Goal: Find specific page/section: Find specific page/section

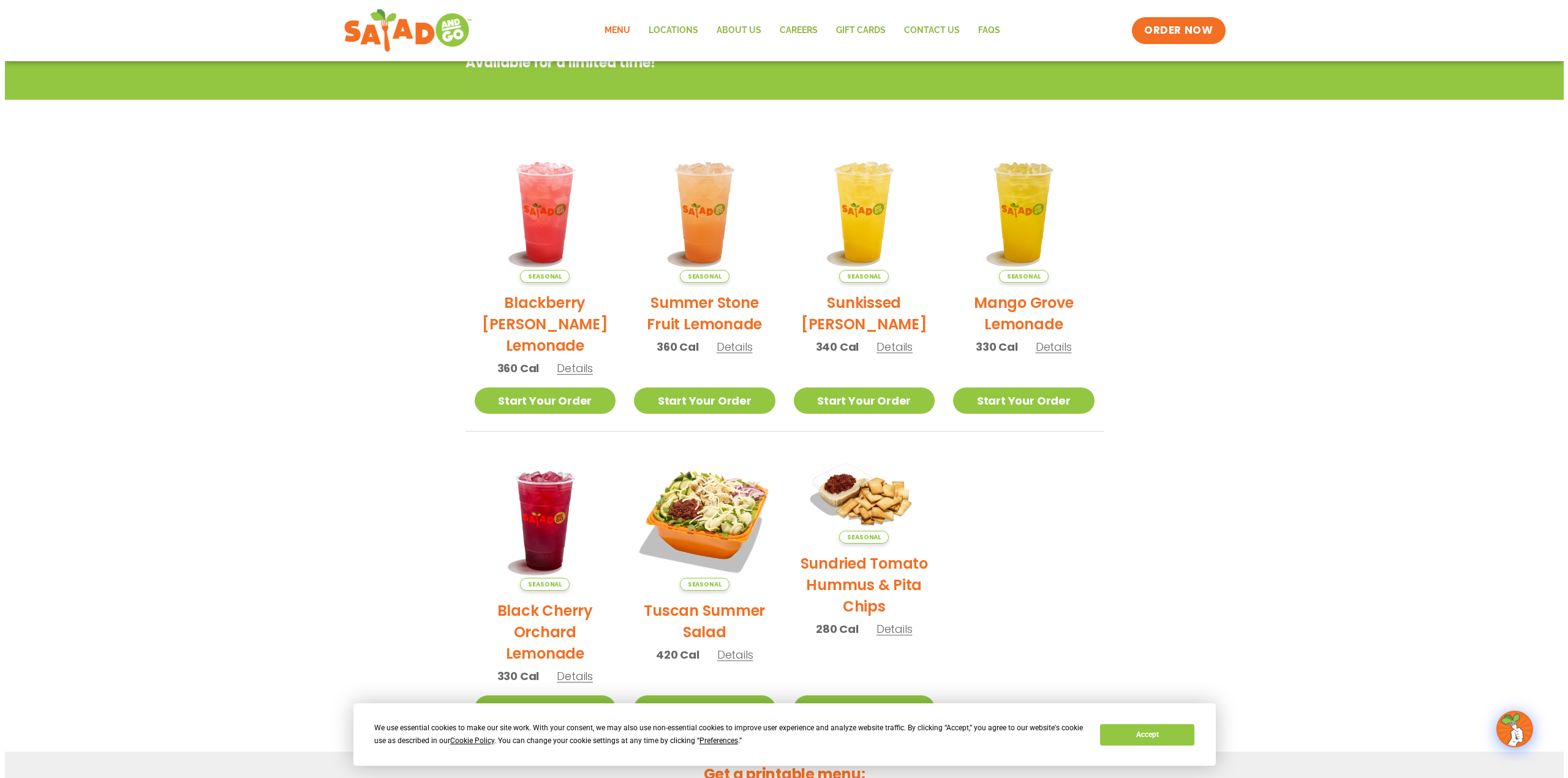
scroll to position [306, 0]
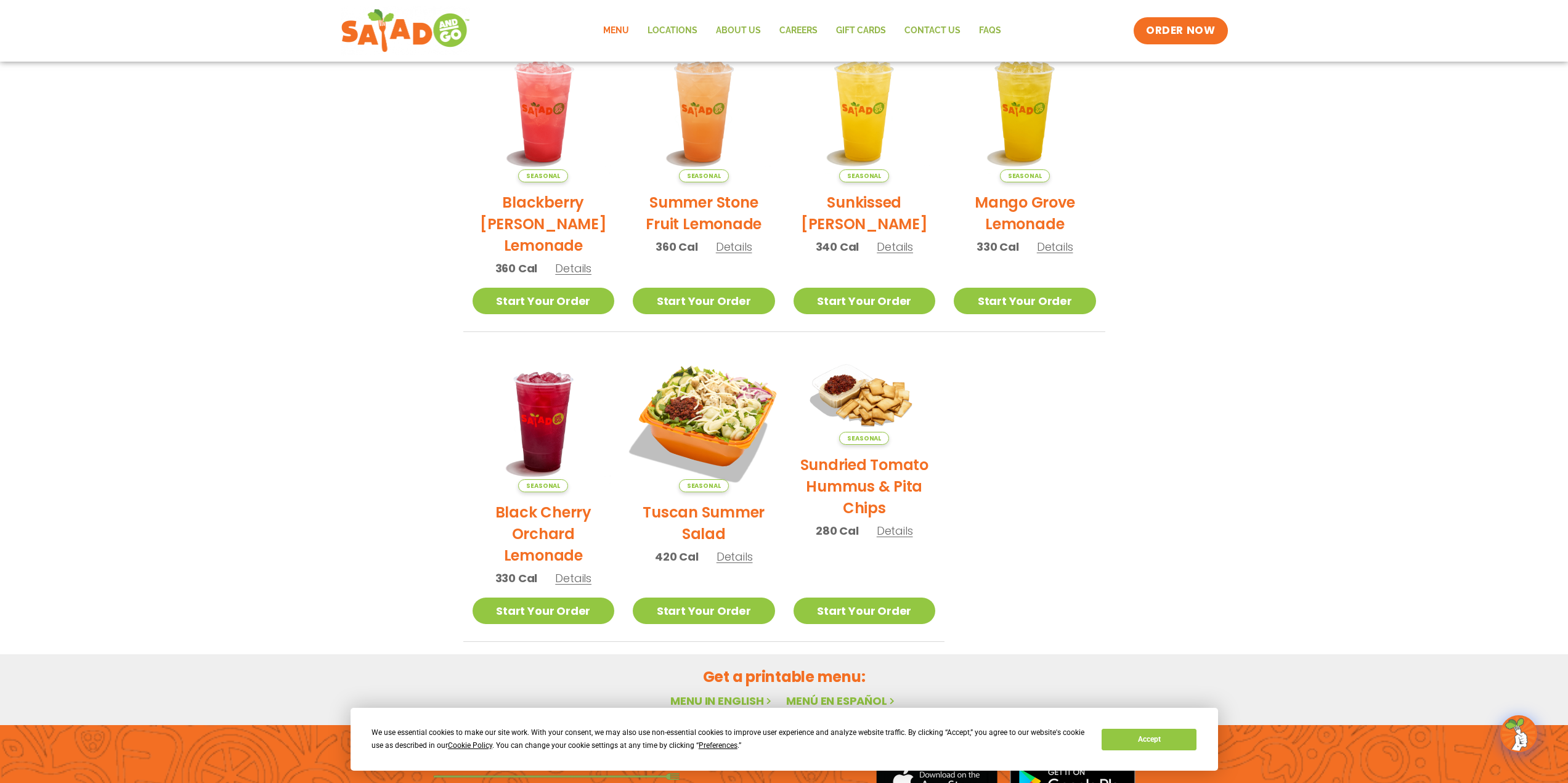
click at [687, 413] on img at bounding box center [704, 421] width 167 height 167
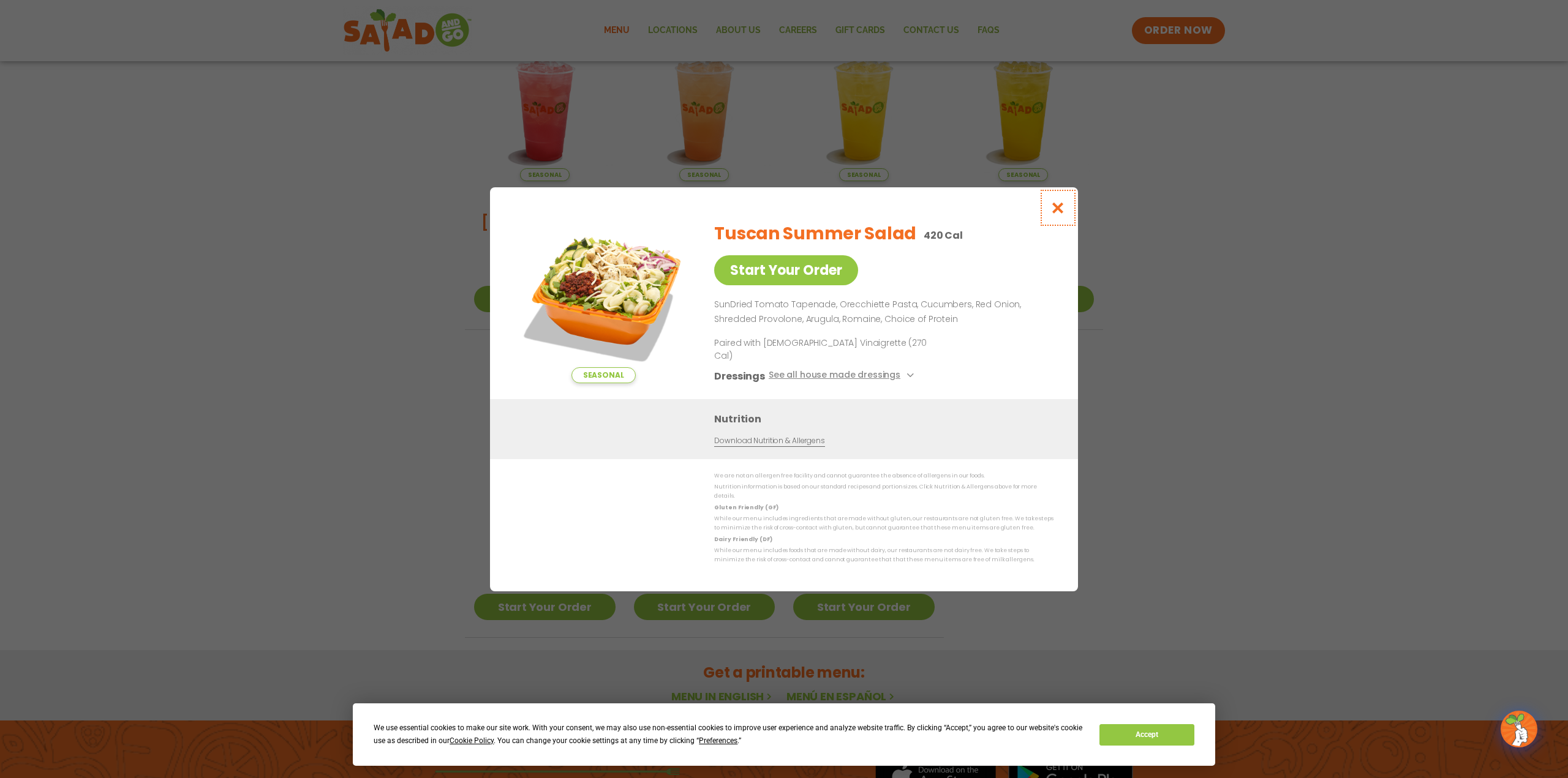
click at [1054, 214] on icon "Close modal" at bounding box center [1058, 208] width 15 height 13
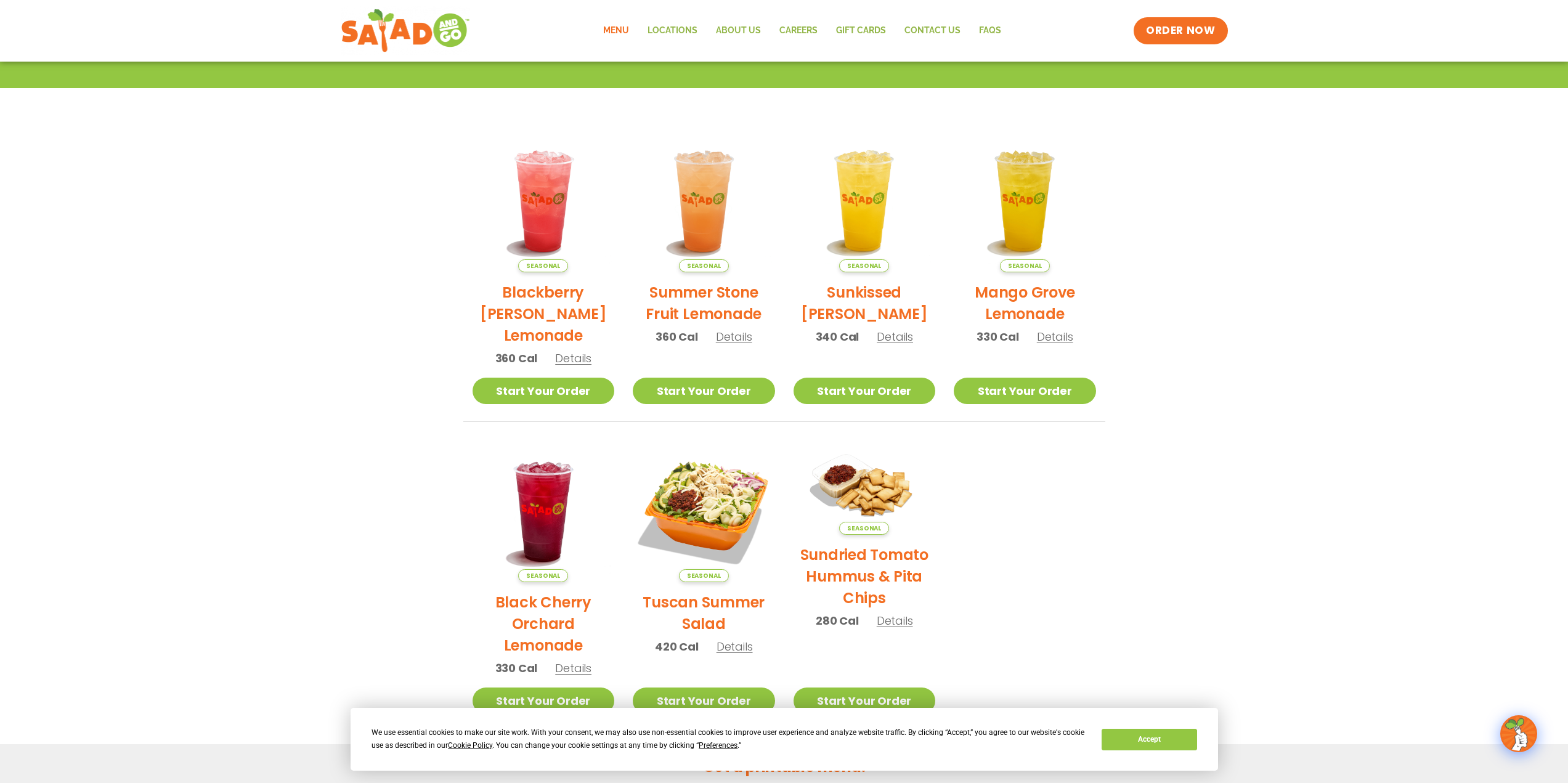
scroll to position [198, 0]
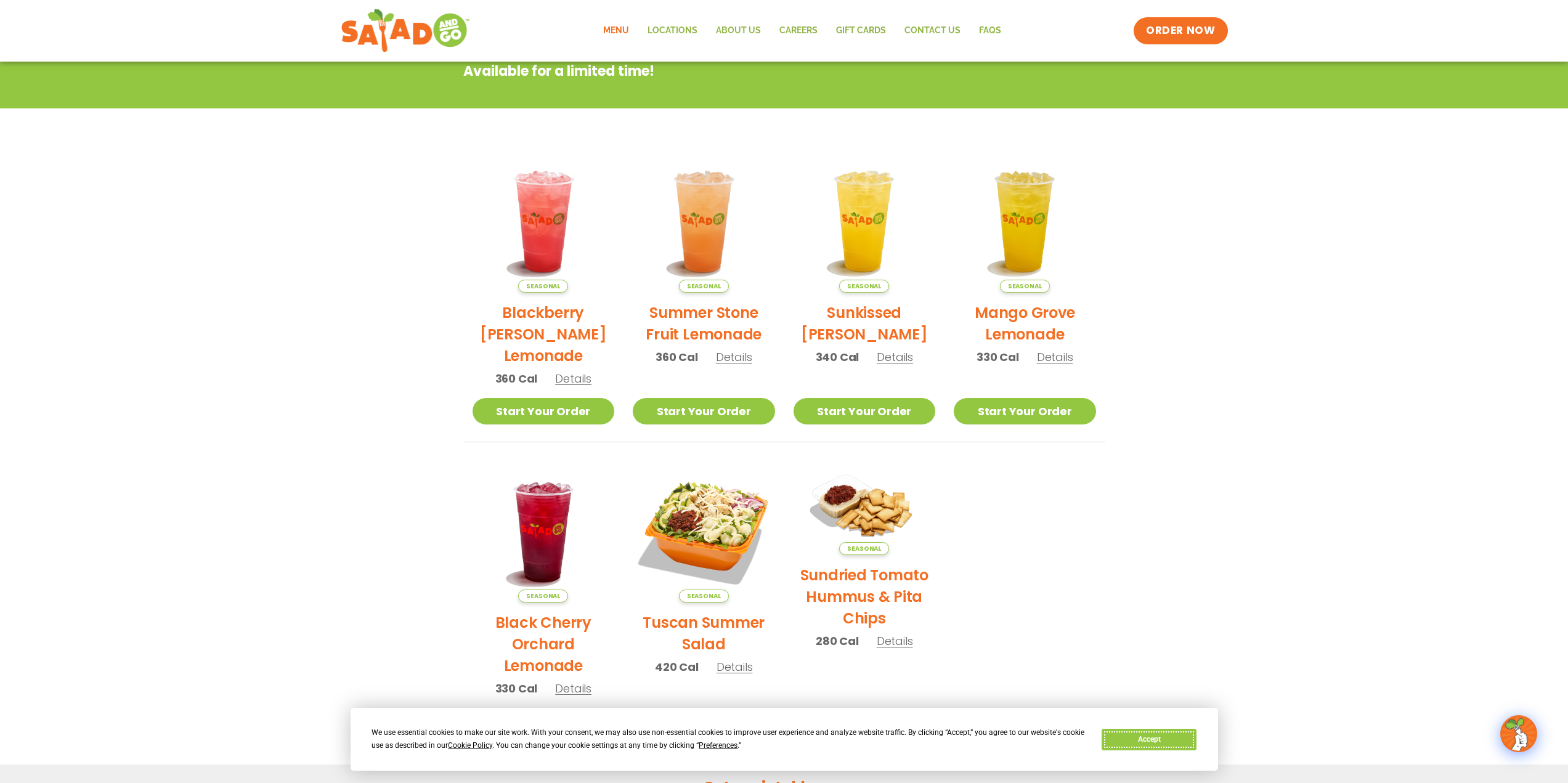
click at [1124, 742] on button "Accept" at bounding box center [1149, 740] width 95 height 21
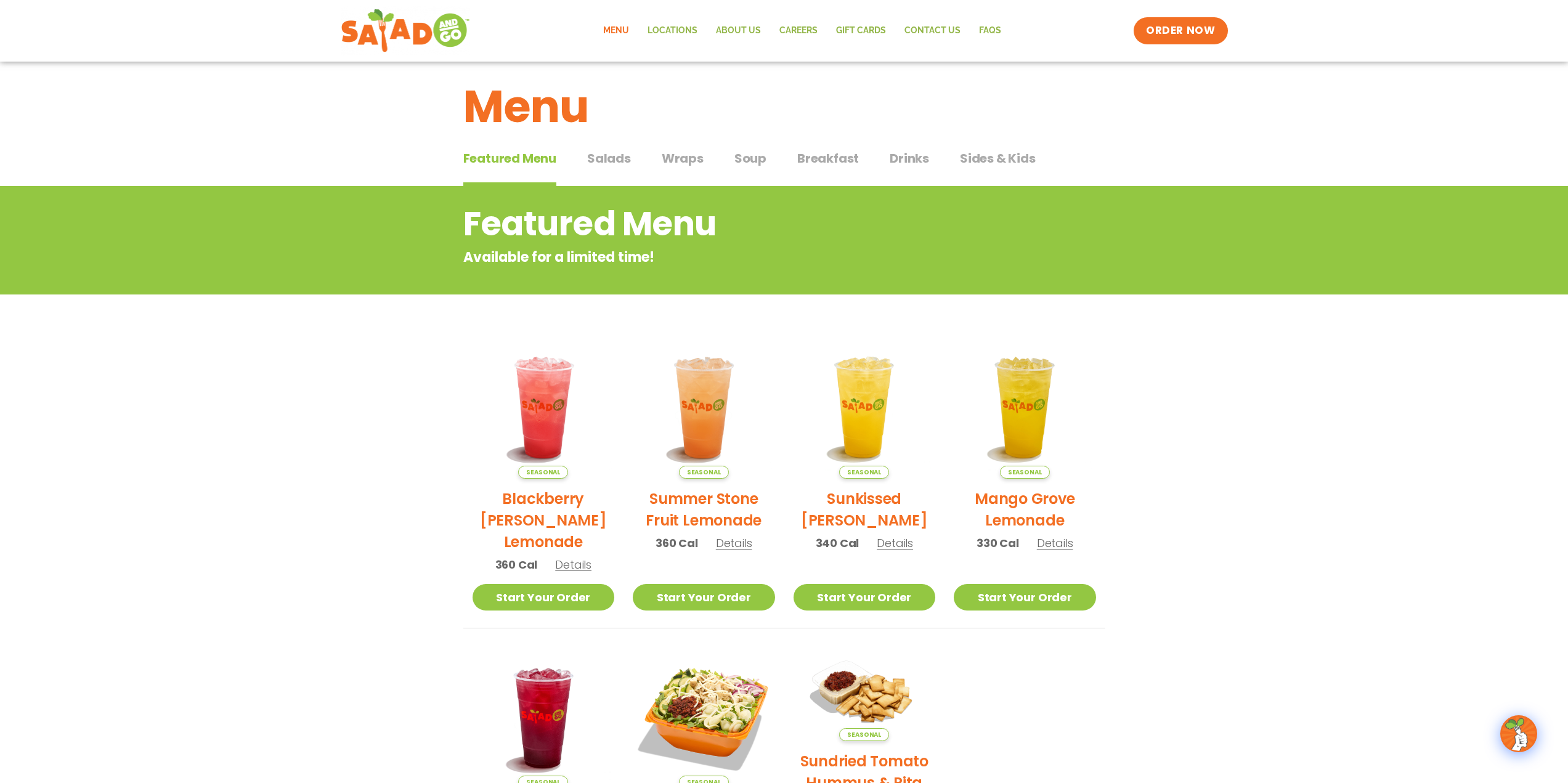
scroll to position [0, 0]
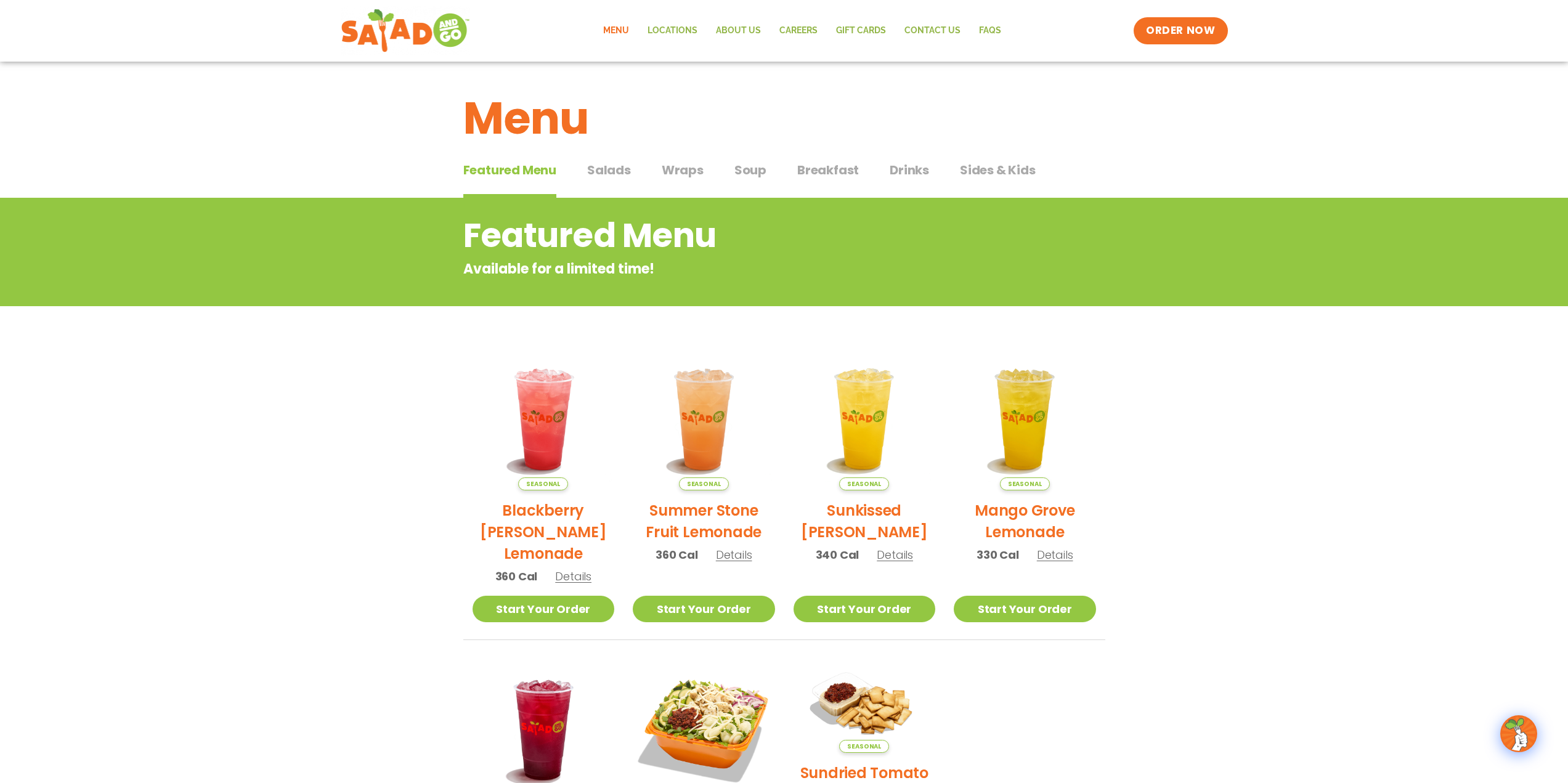
click at [606, 168] on span "Salads" at bounding box center [609, 170] width 44 height 18
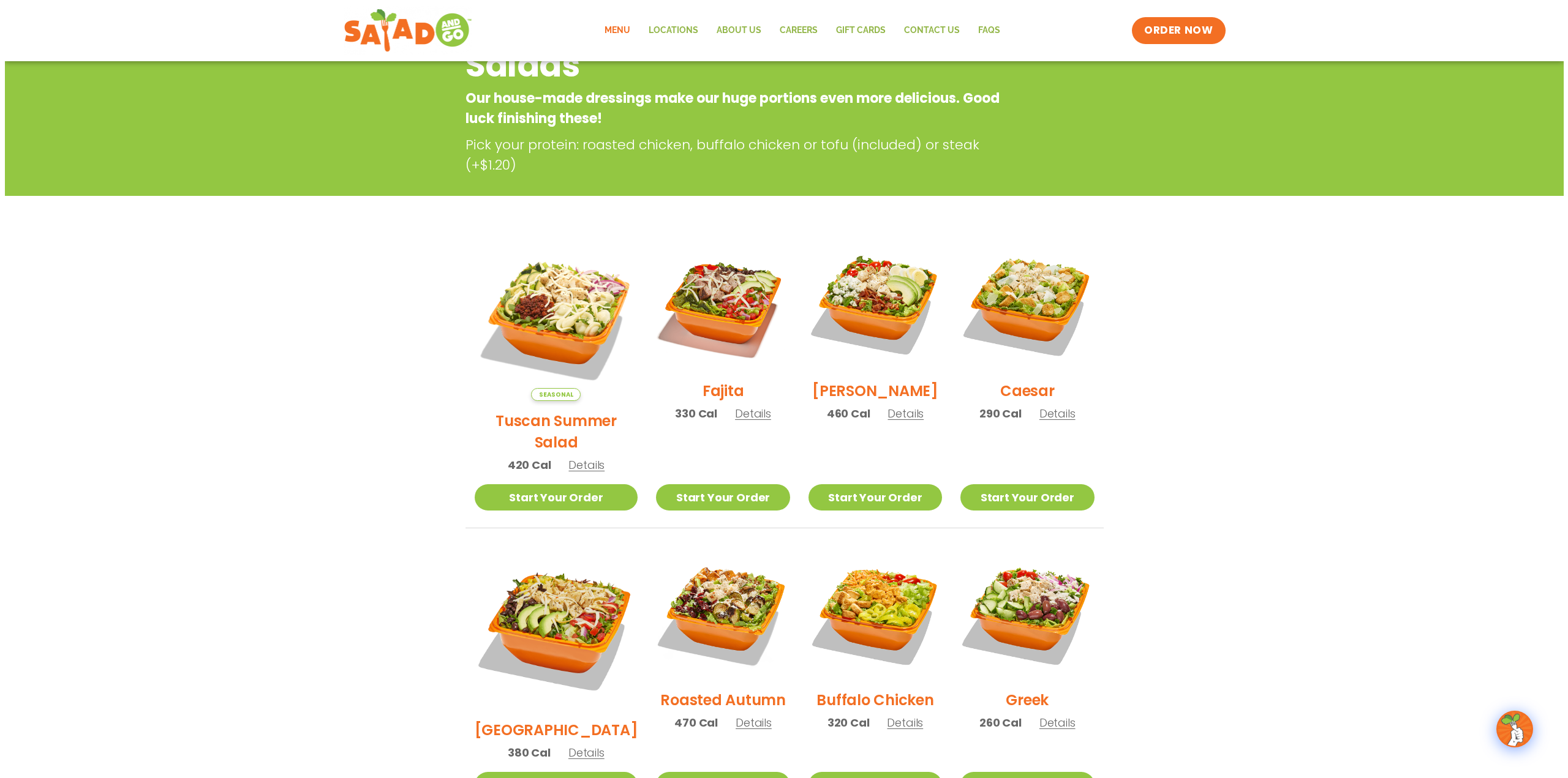
scroll to position [183, 0]
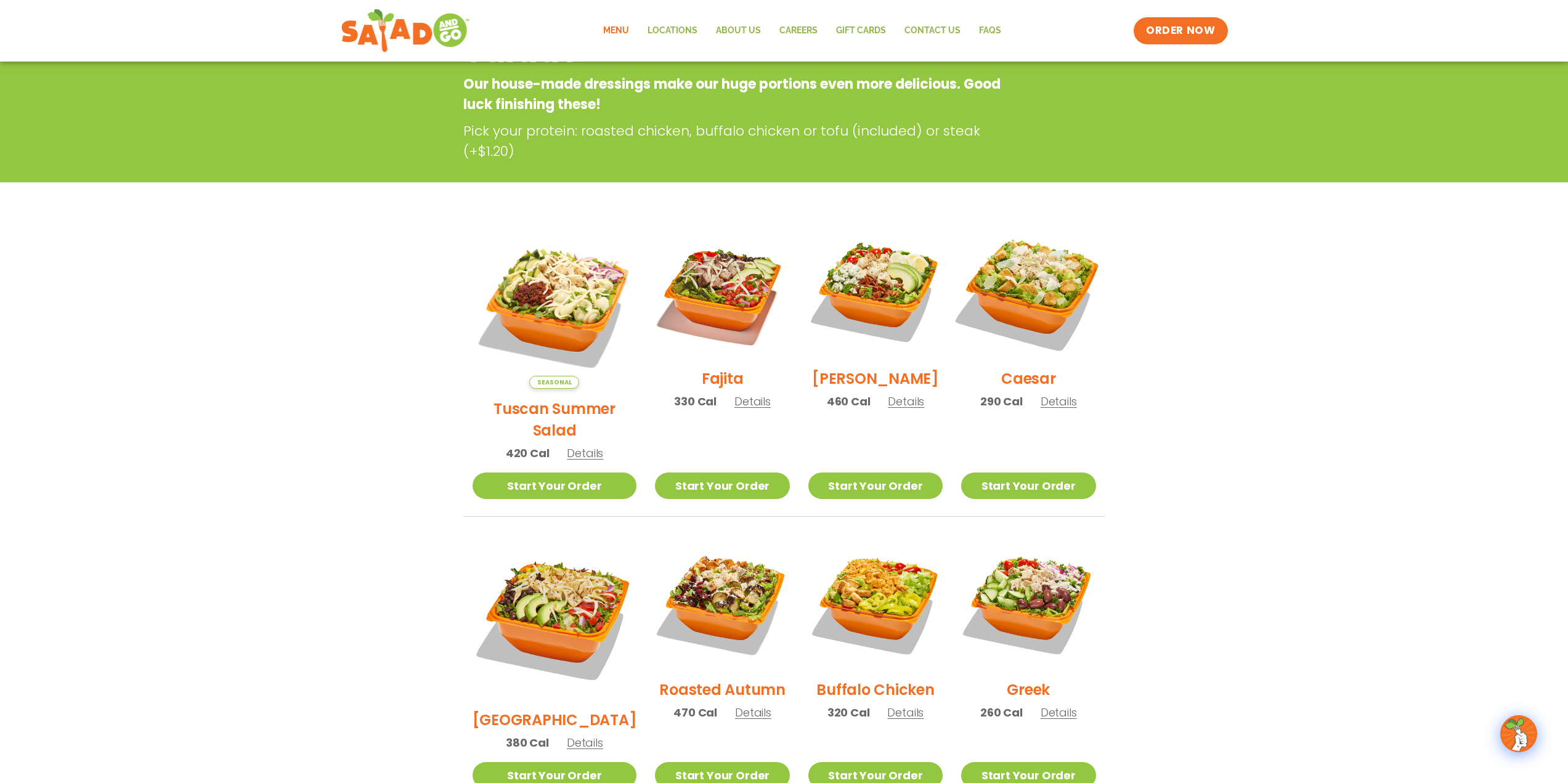
click at [1024, 284] on img at bounding box center [1028, 291] width 158 height 158
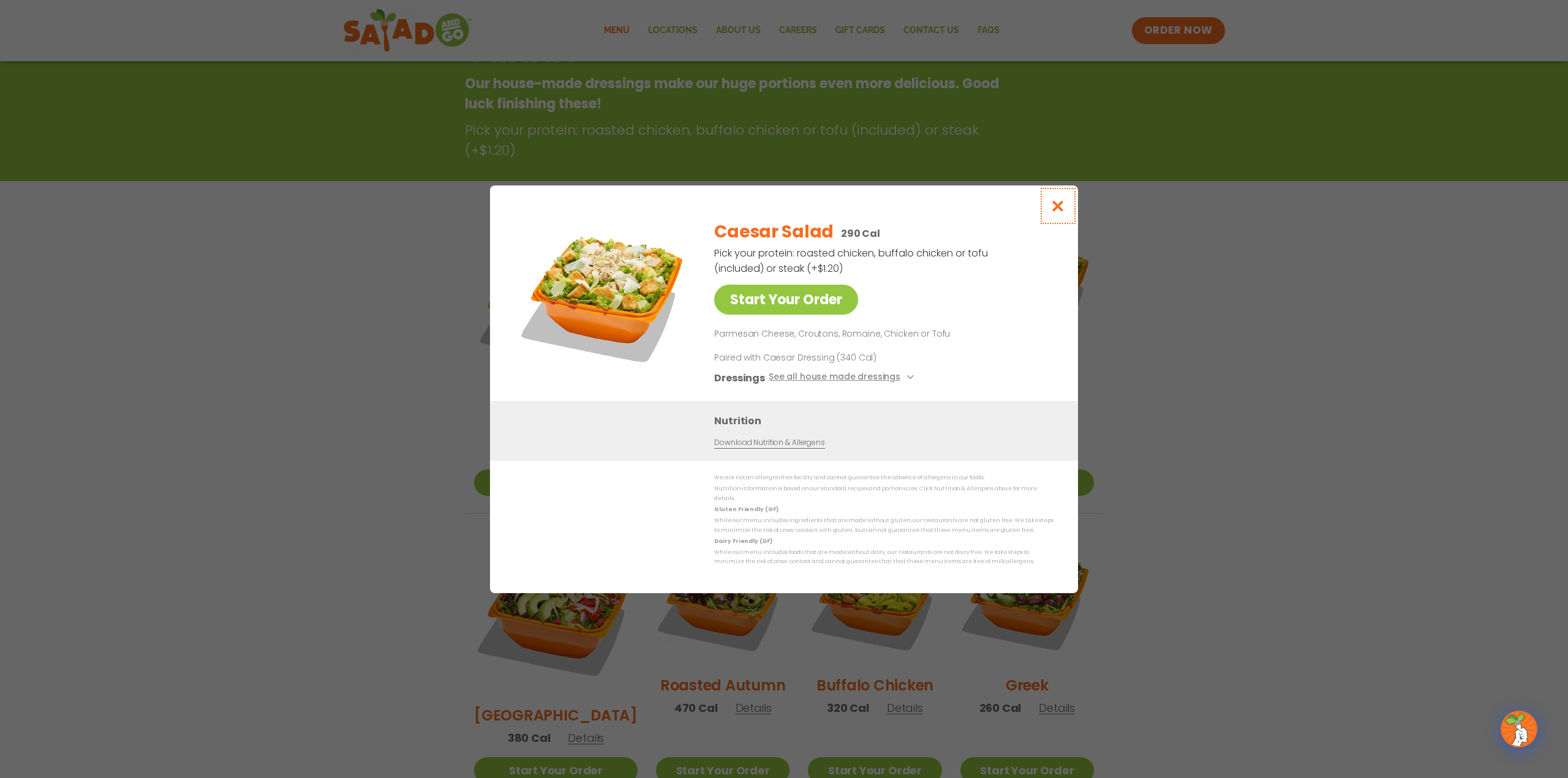
click at [1054, 209] on icon "Close modal" at bounding box center [1058, 206] width 15 height 13
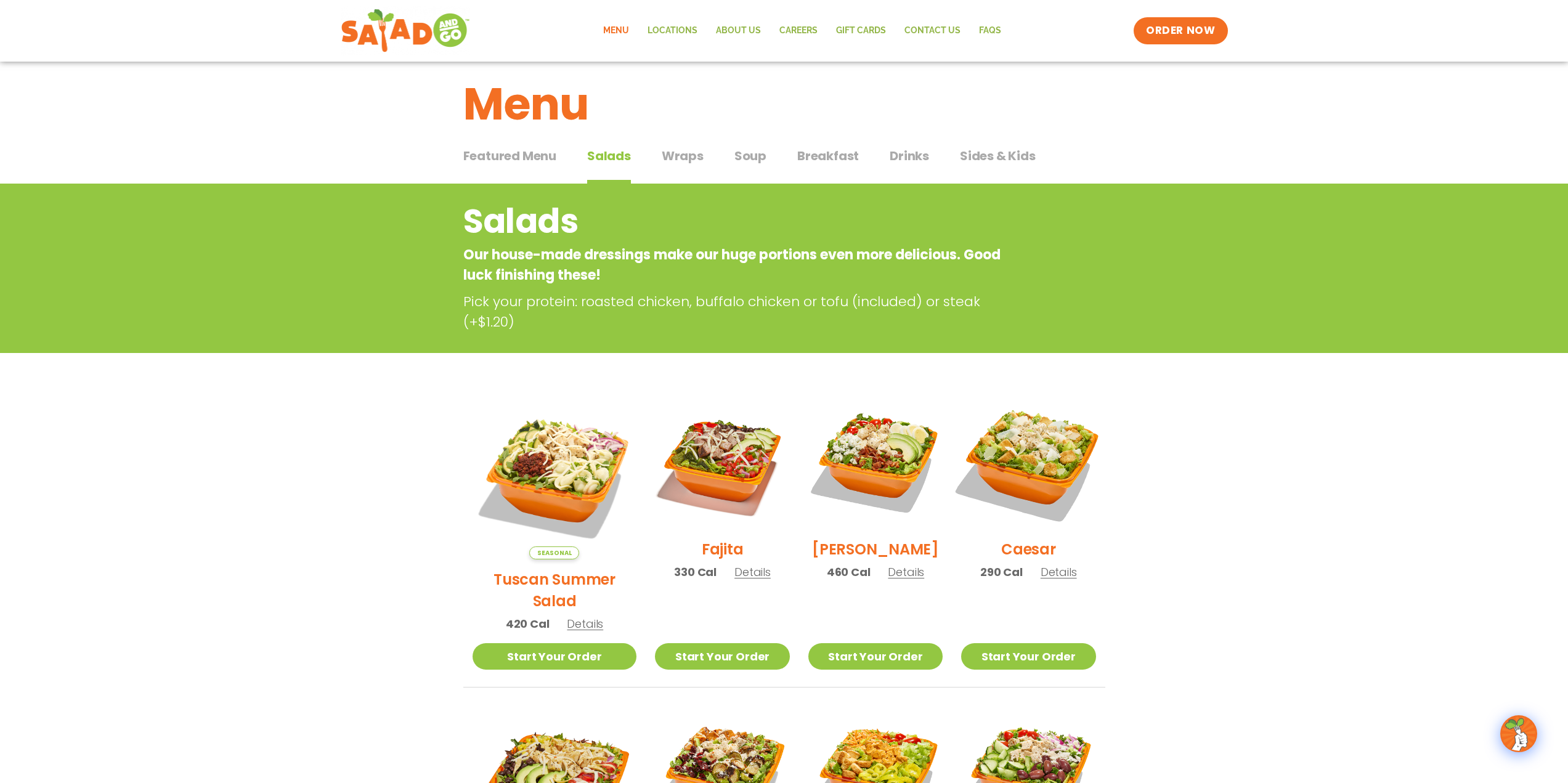
scroll to position [0, 0]
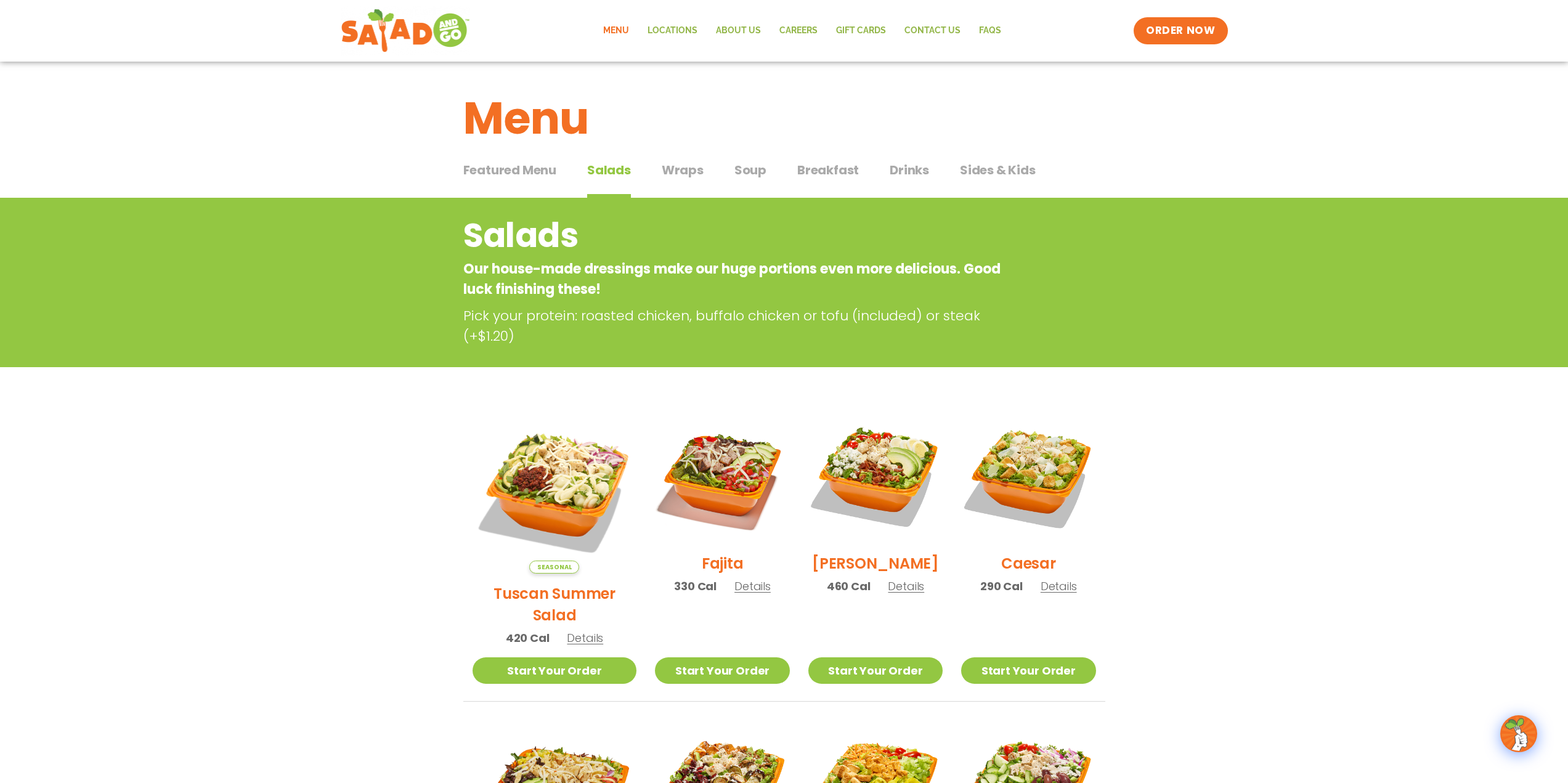
click at [665, 170] on span "Wraps" at bounding box center [683, 170] width 42 height 18
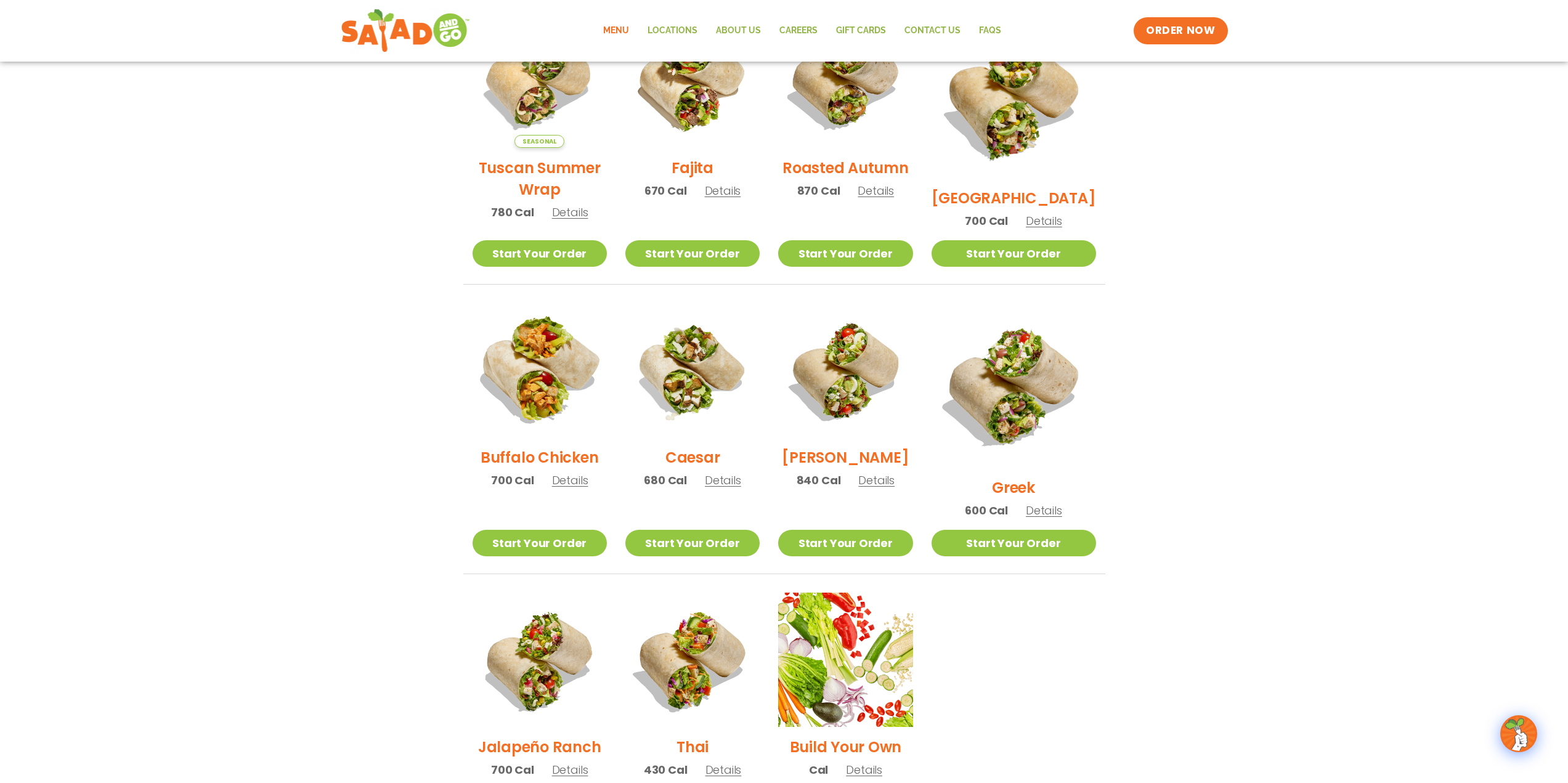
scroll to position [370, 0]
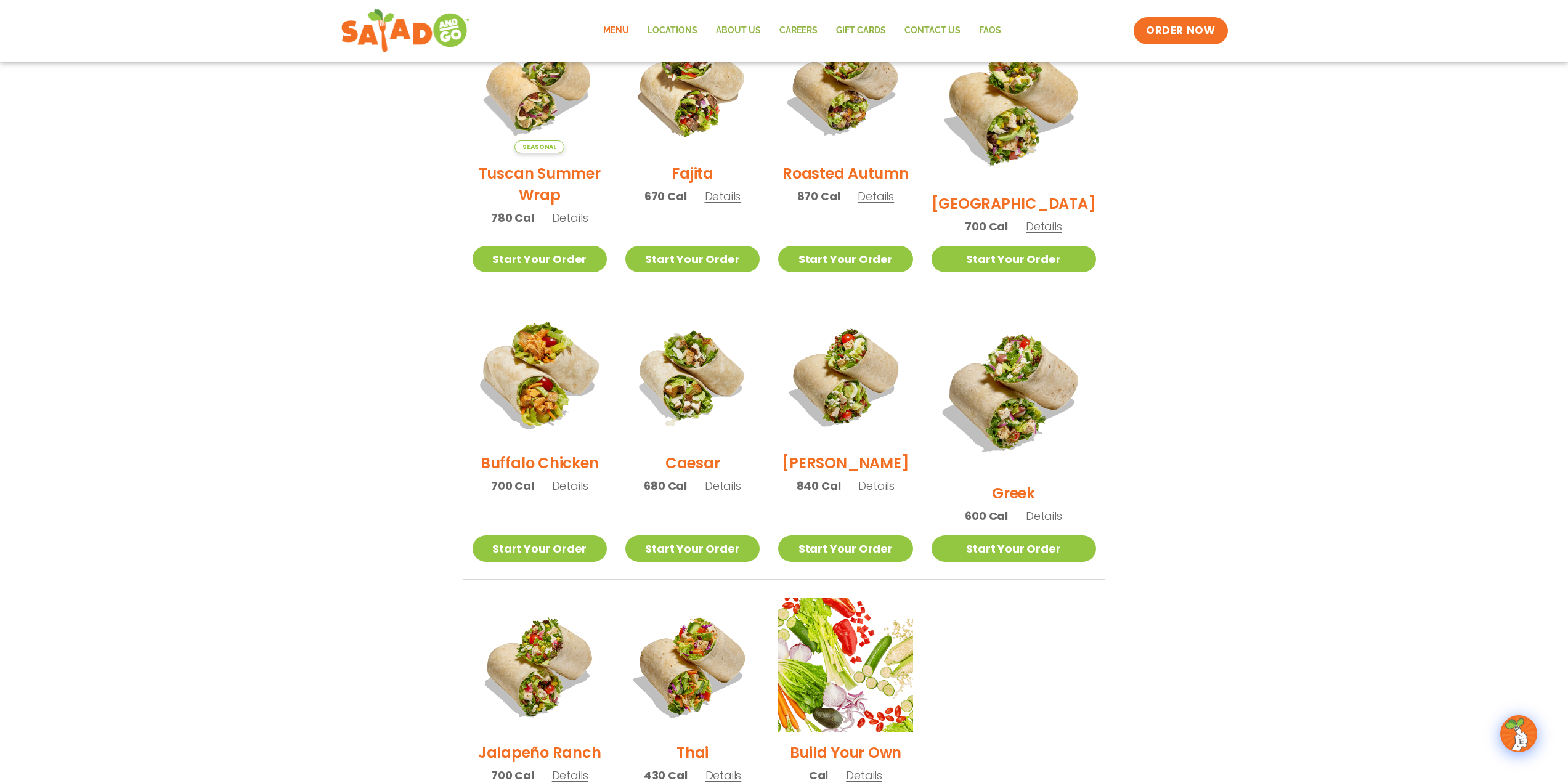
click at [530, 405] on img at bounding box center [539, 376] width 158 height 158
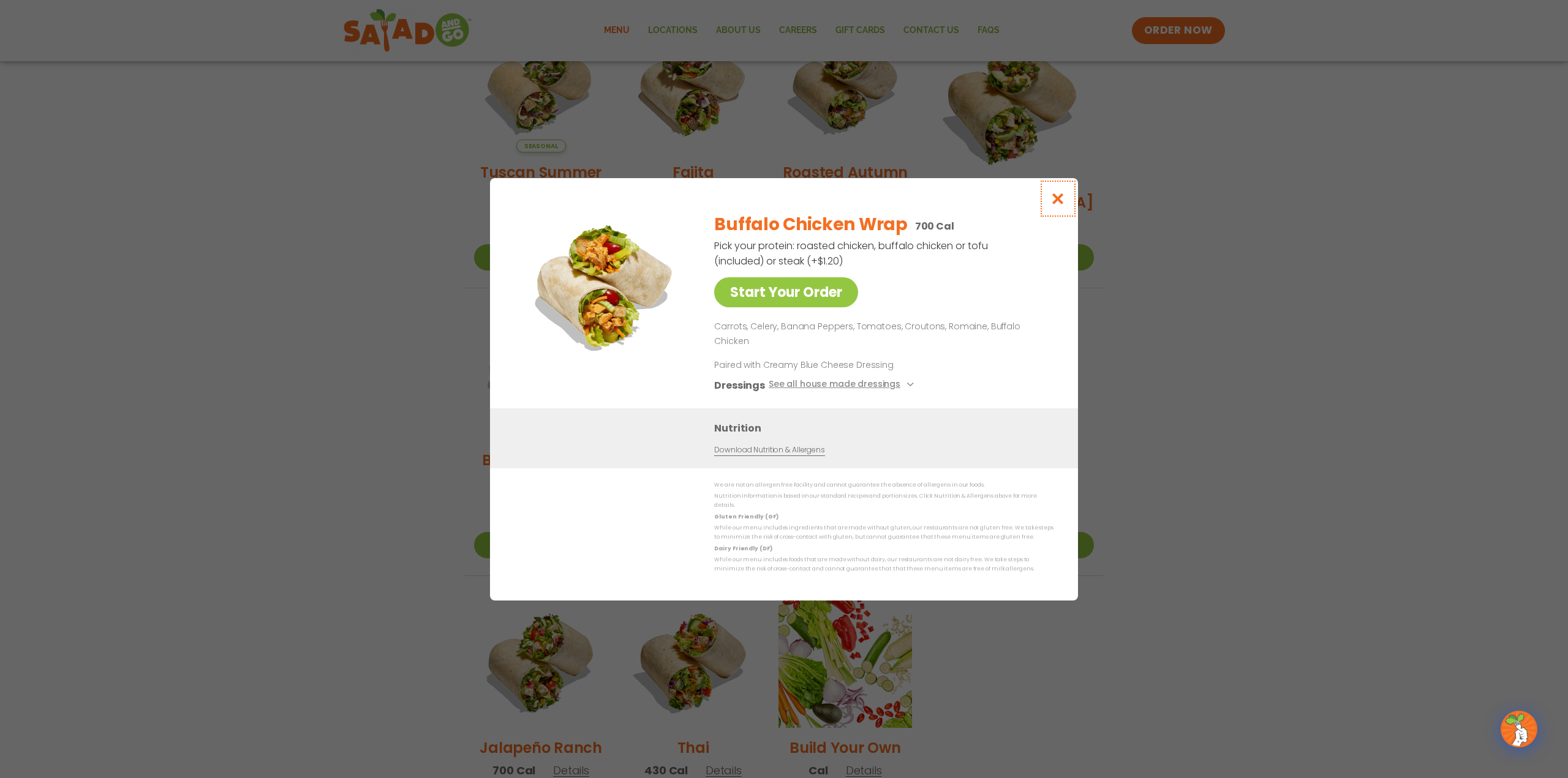
click at [1054, 205] on icon "Close modal" at bounding box center [1058, 199] width 15 height 13
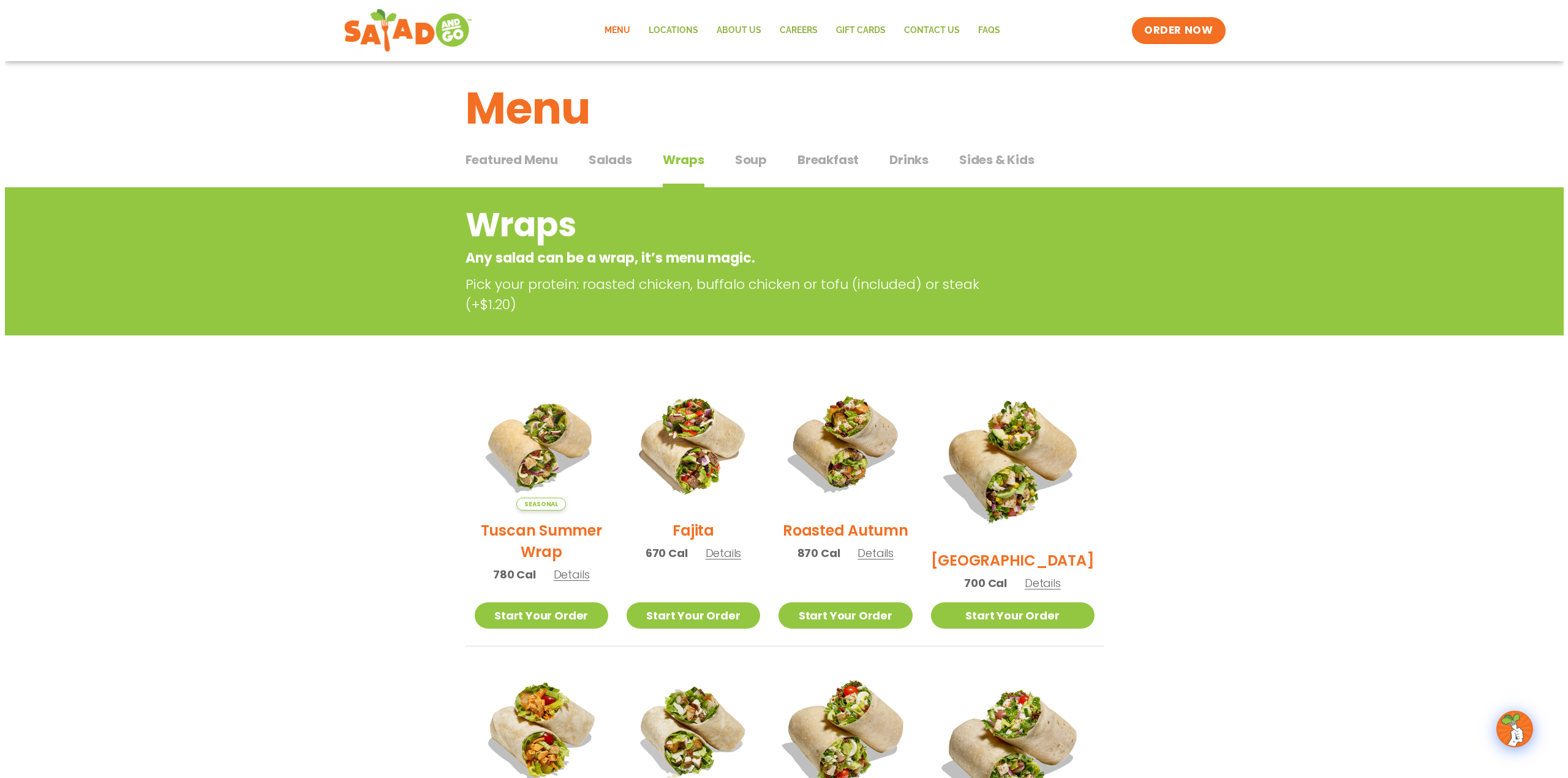
scroll to position [0, 0]
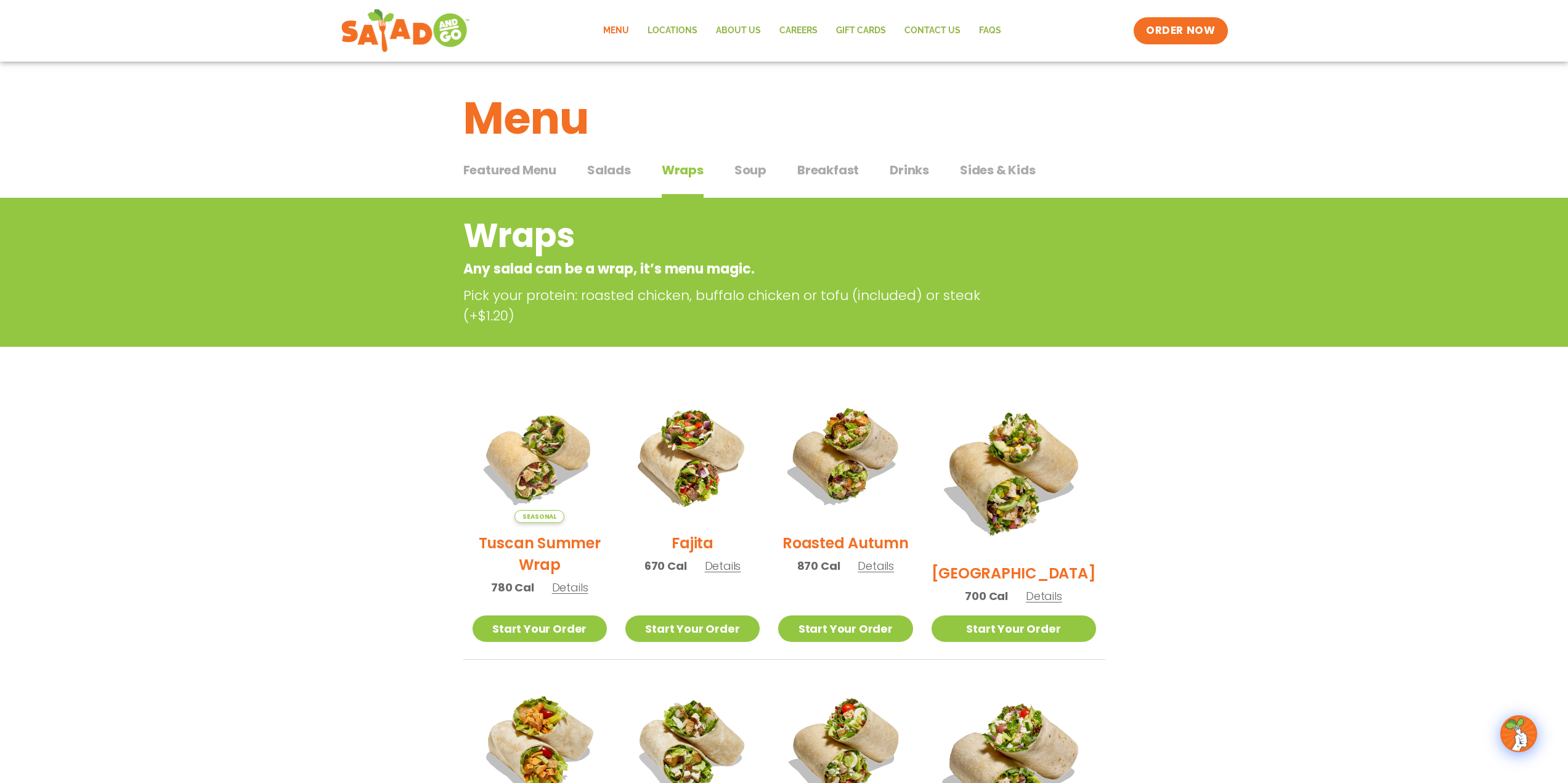
click at [745, 168] on span "Soup" at bounding box center [750, 170] width 32 height 18
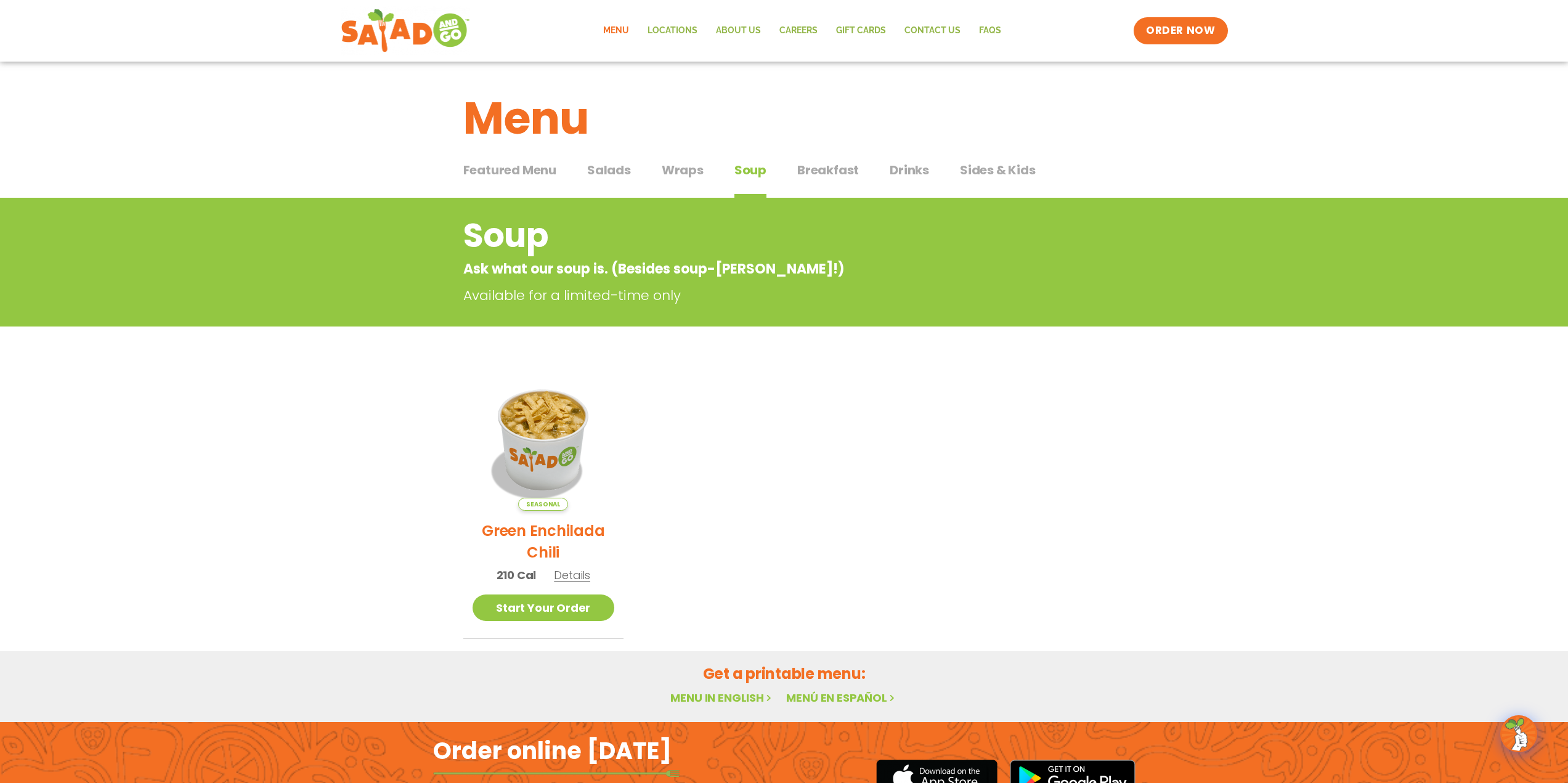
click at [816, 171] on span "Breakfast" at bounding box center [827, 170] width 62 height 18
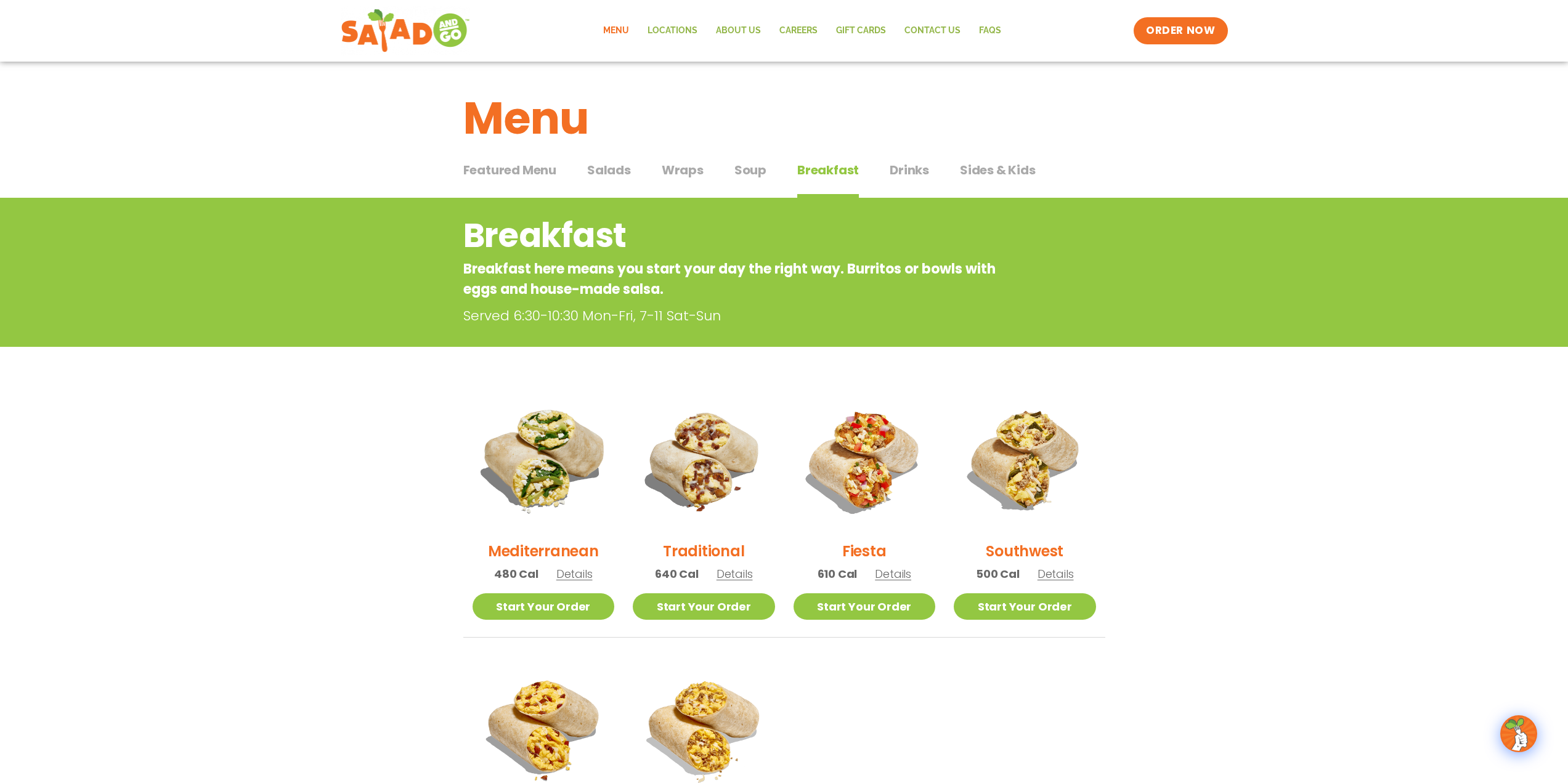
click at [536, 464] on img at bounding box center [543, 460] width 167 height 167
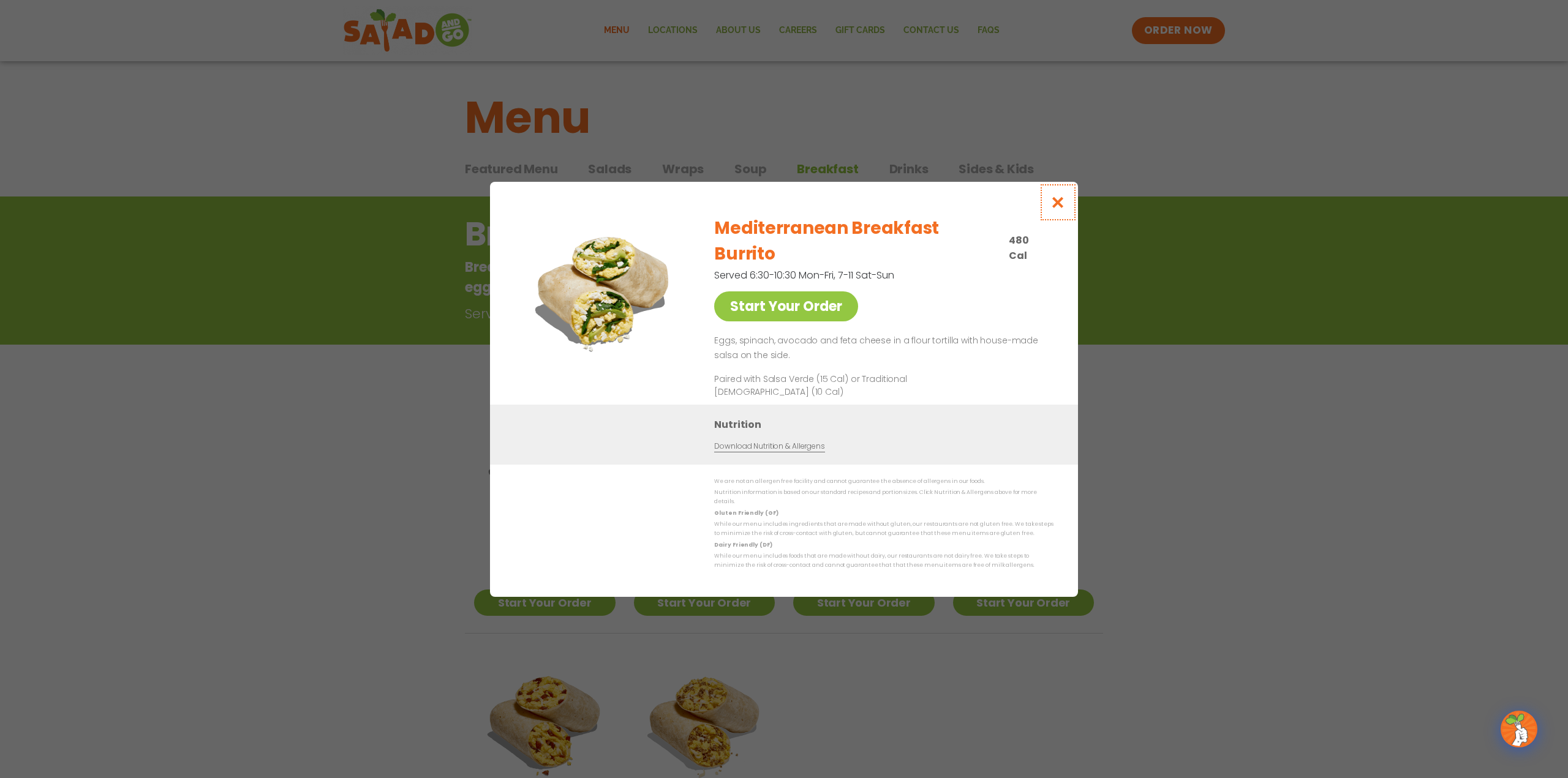
click at [1058, 209] on icon "Close modal" at bounding box center [1058, 202] width 15 height 13
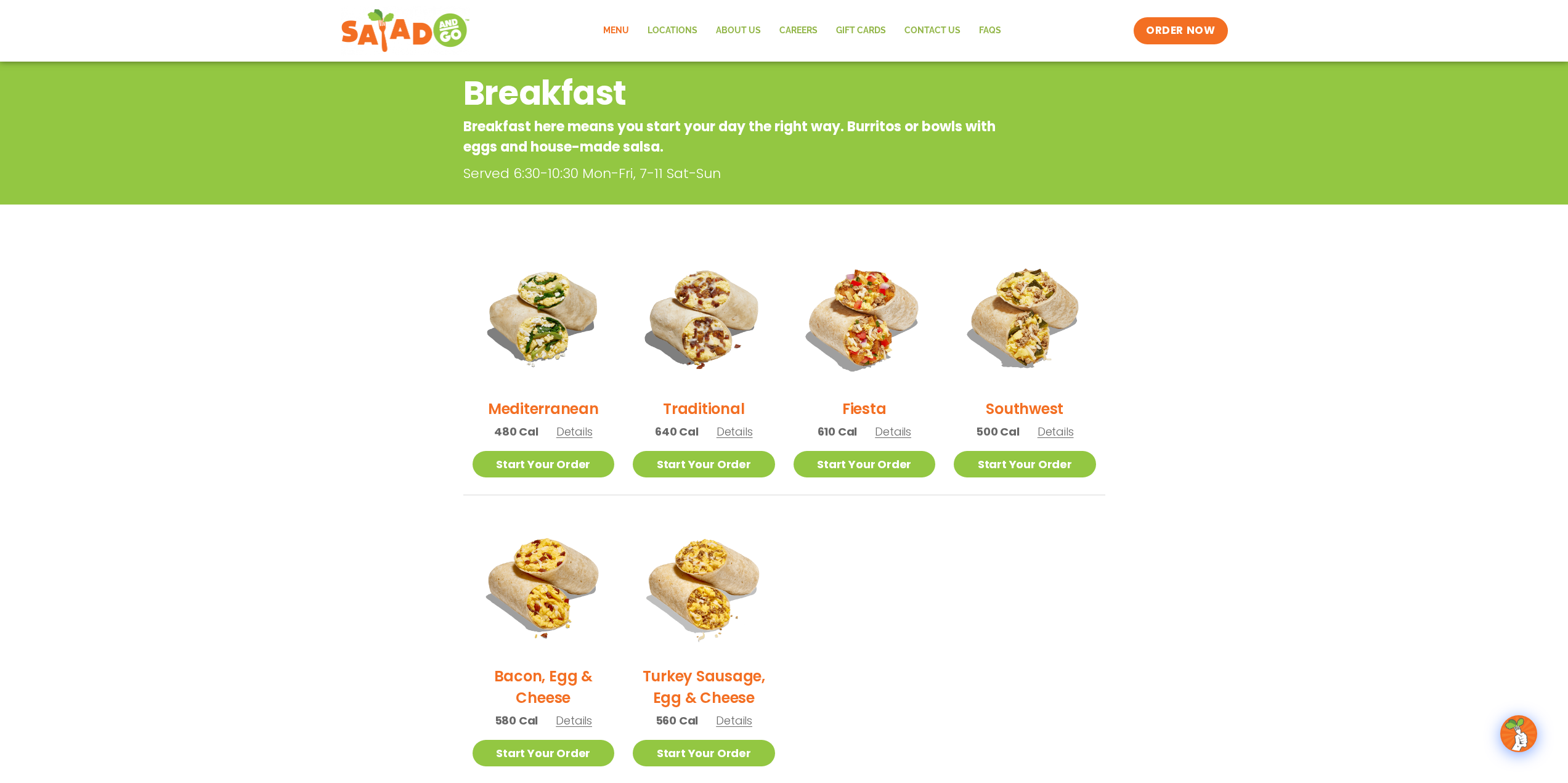
scroll to position [144, 0]
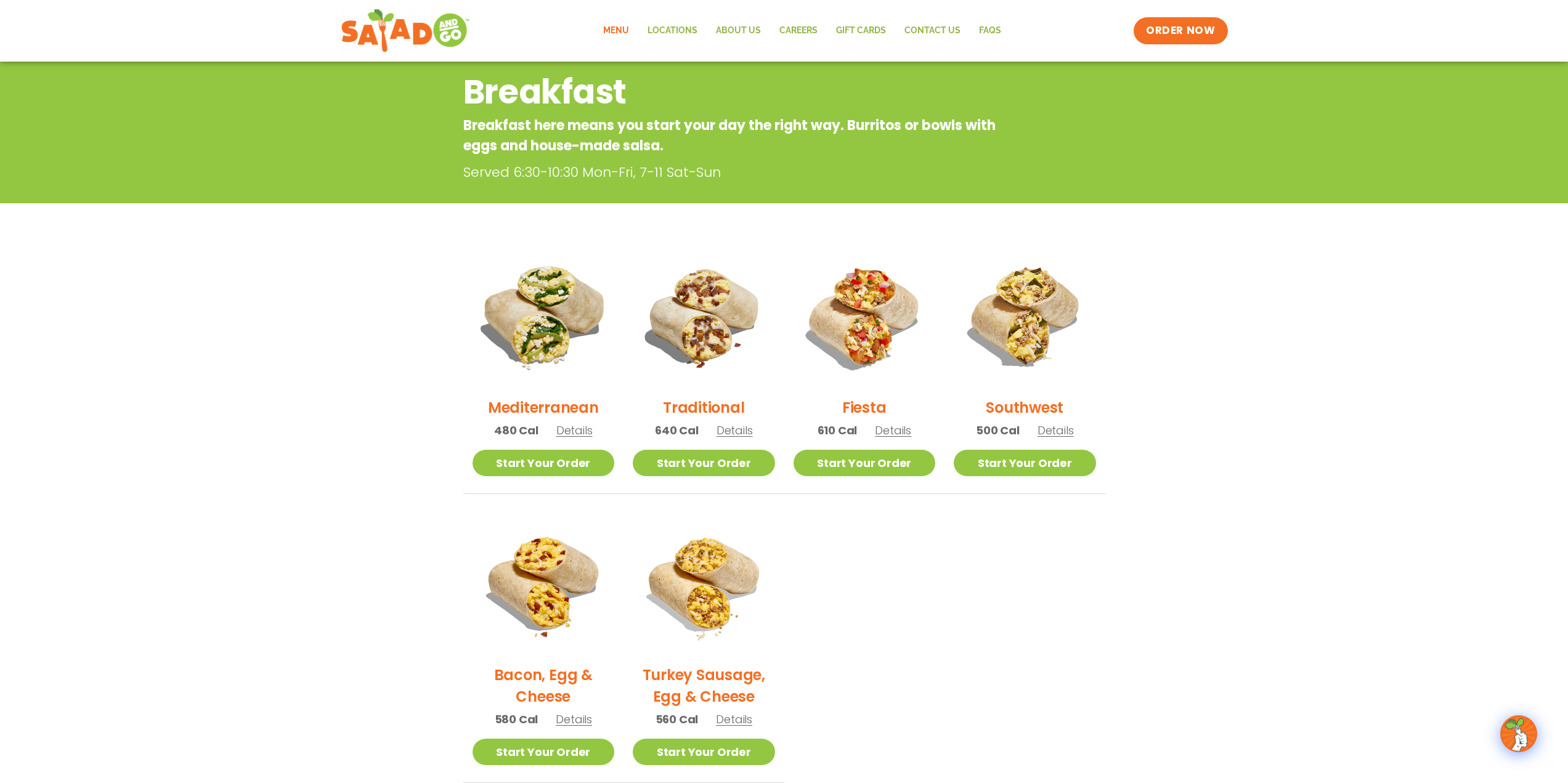
click at [547, 364] on img at bounding box center [543, 316] width 167 height 167
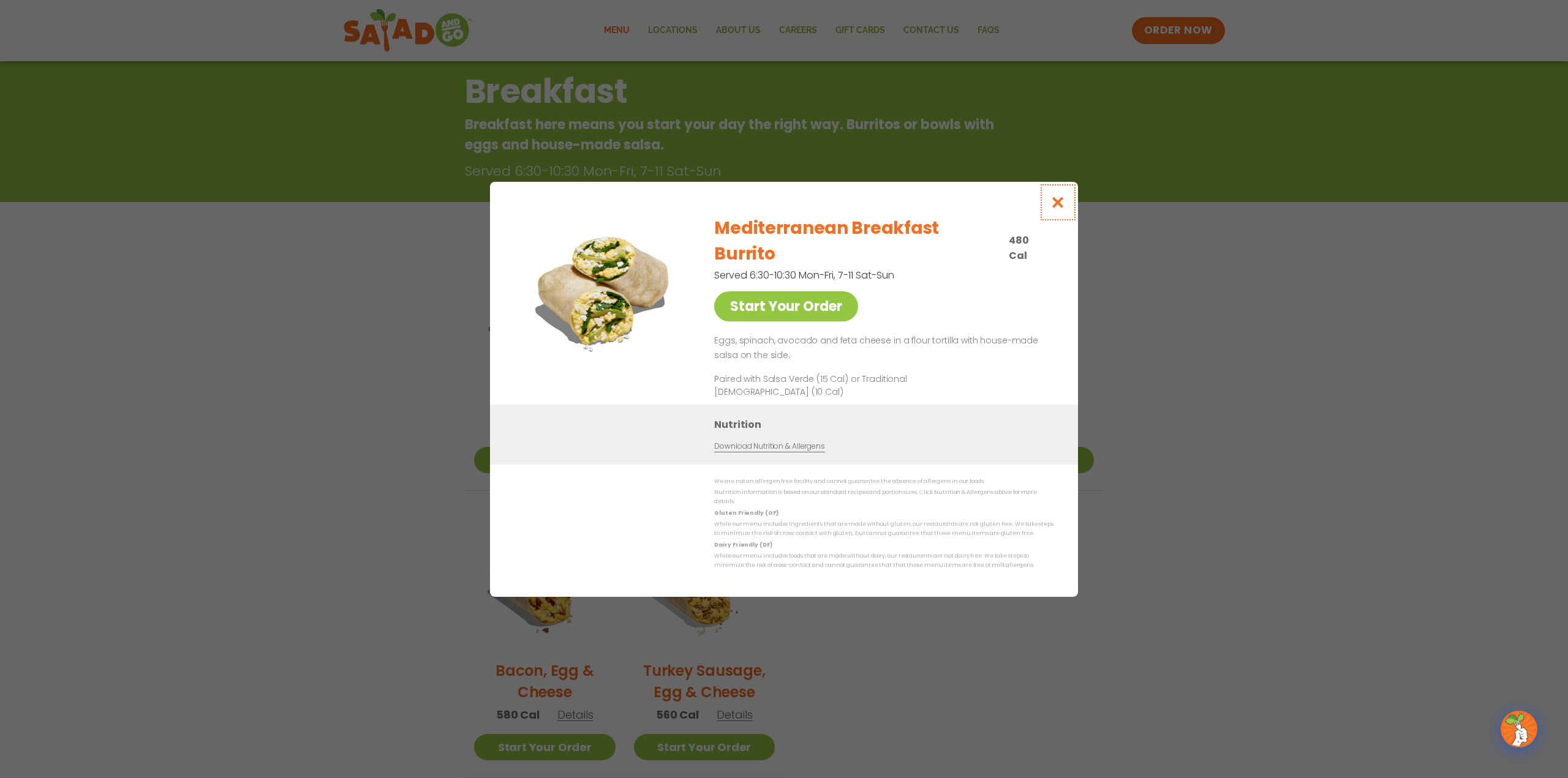
click at [1060, 209] on icon "Close modal" at bounding box center [1058, 202] width 15 height 13
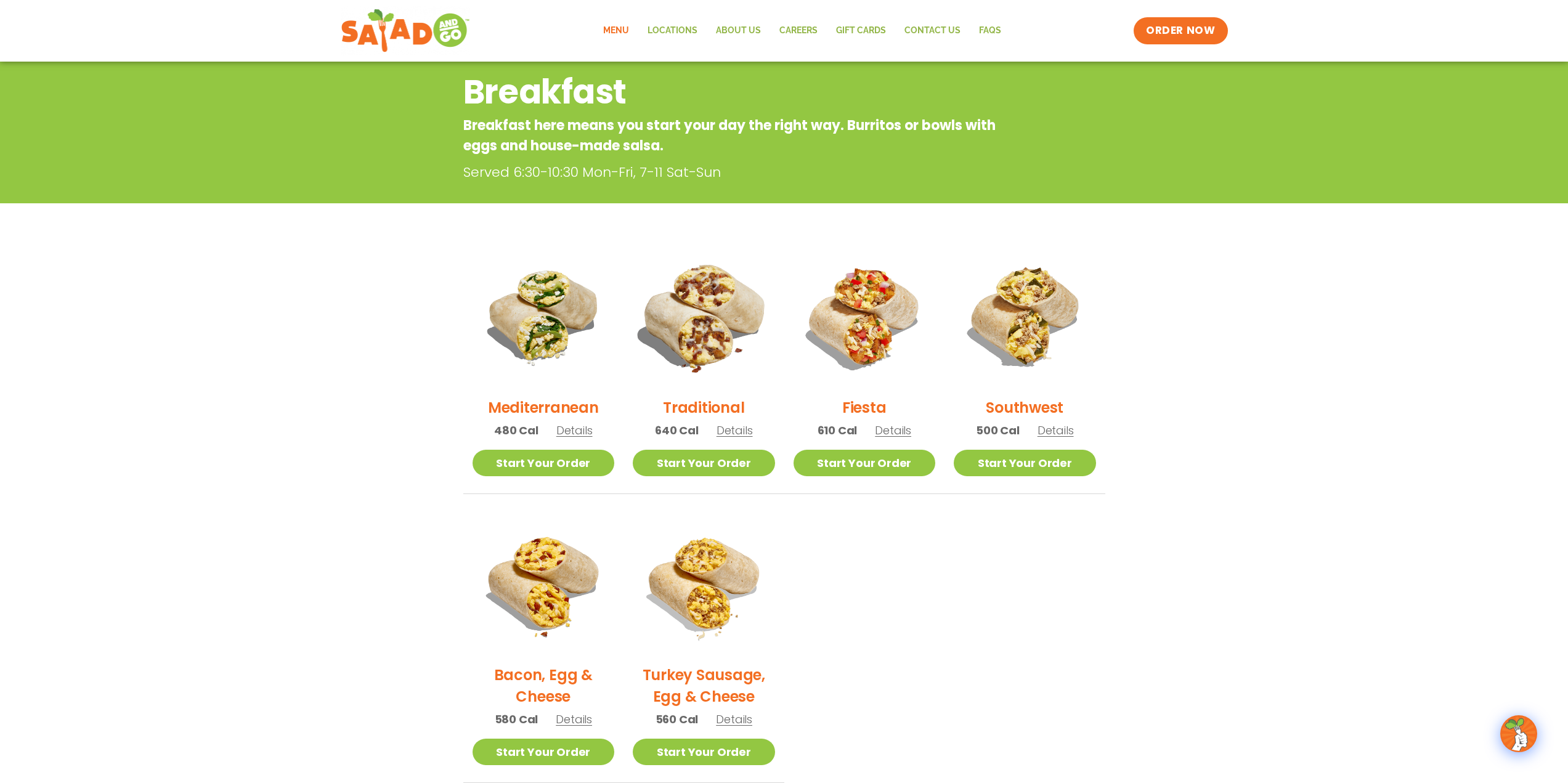
click at [733, 311] on img at bounding box center [704, 316] width 167 height 167
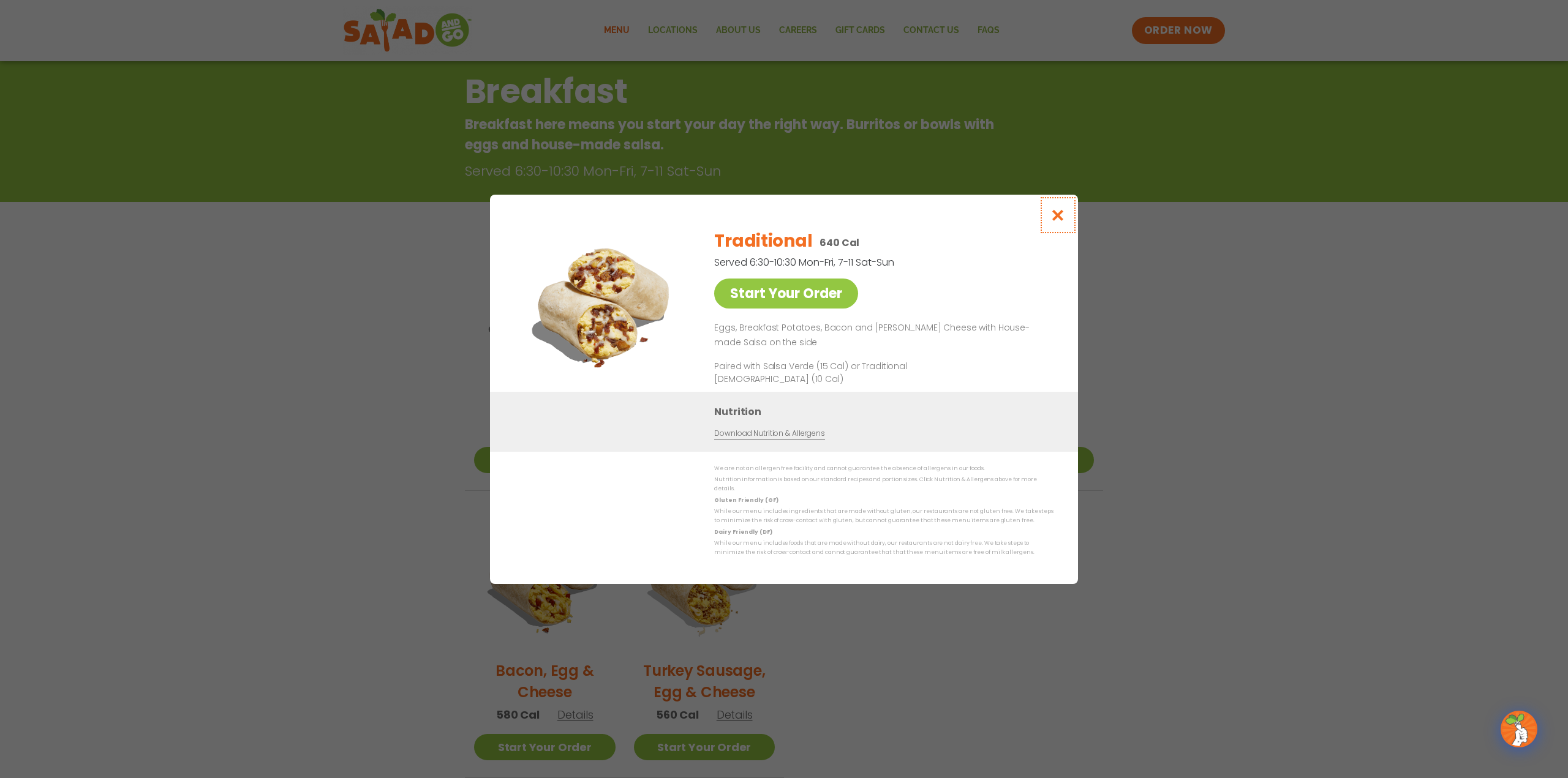
click at [1054, 221] on icon "Close modal" at bounding box center [1058, 215] width 15 height 13
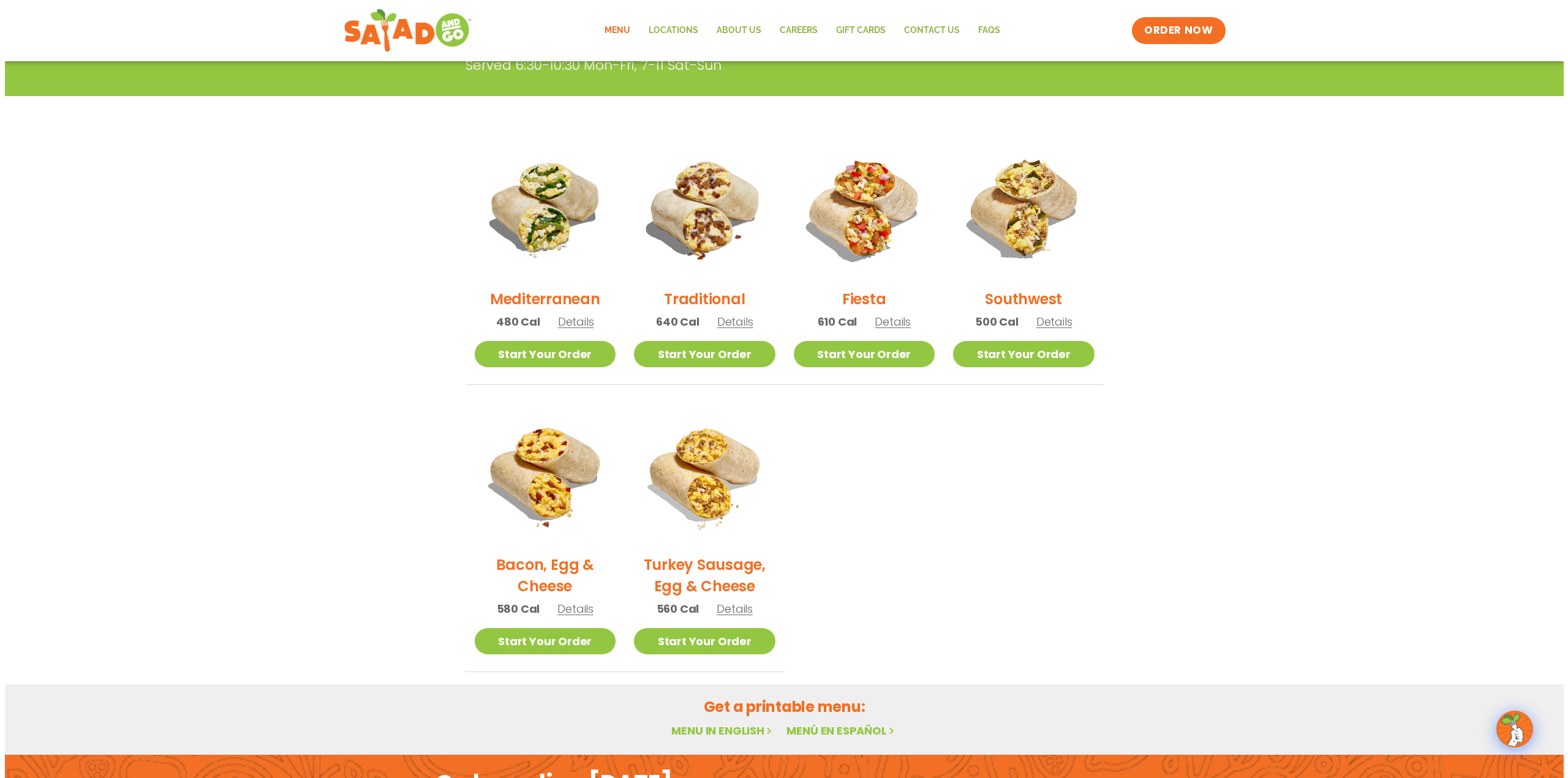
scroll to position [265, 0]
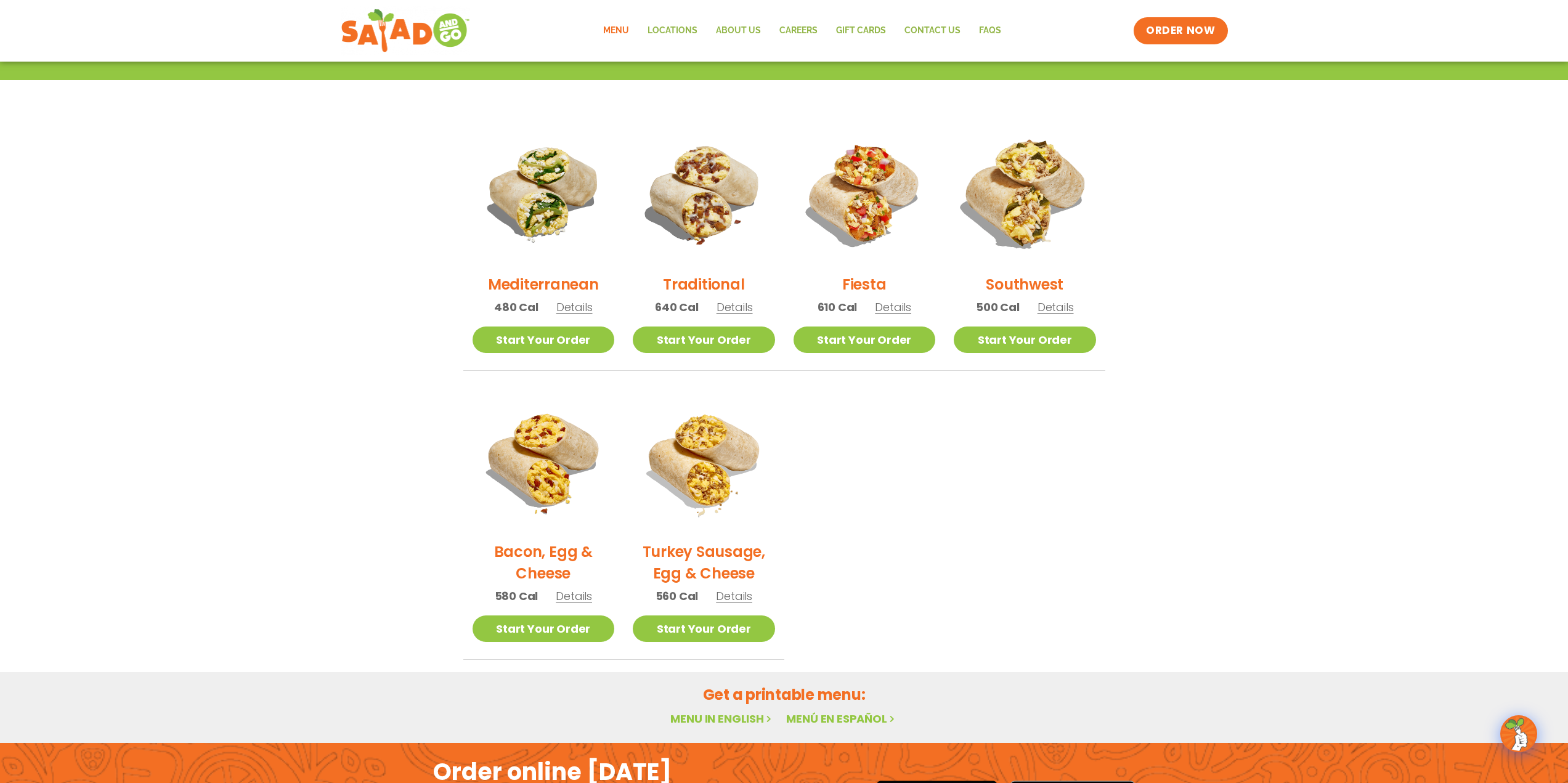
click at [1027, 197] on img at bounding box center [1025, 193] width 167 height 167
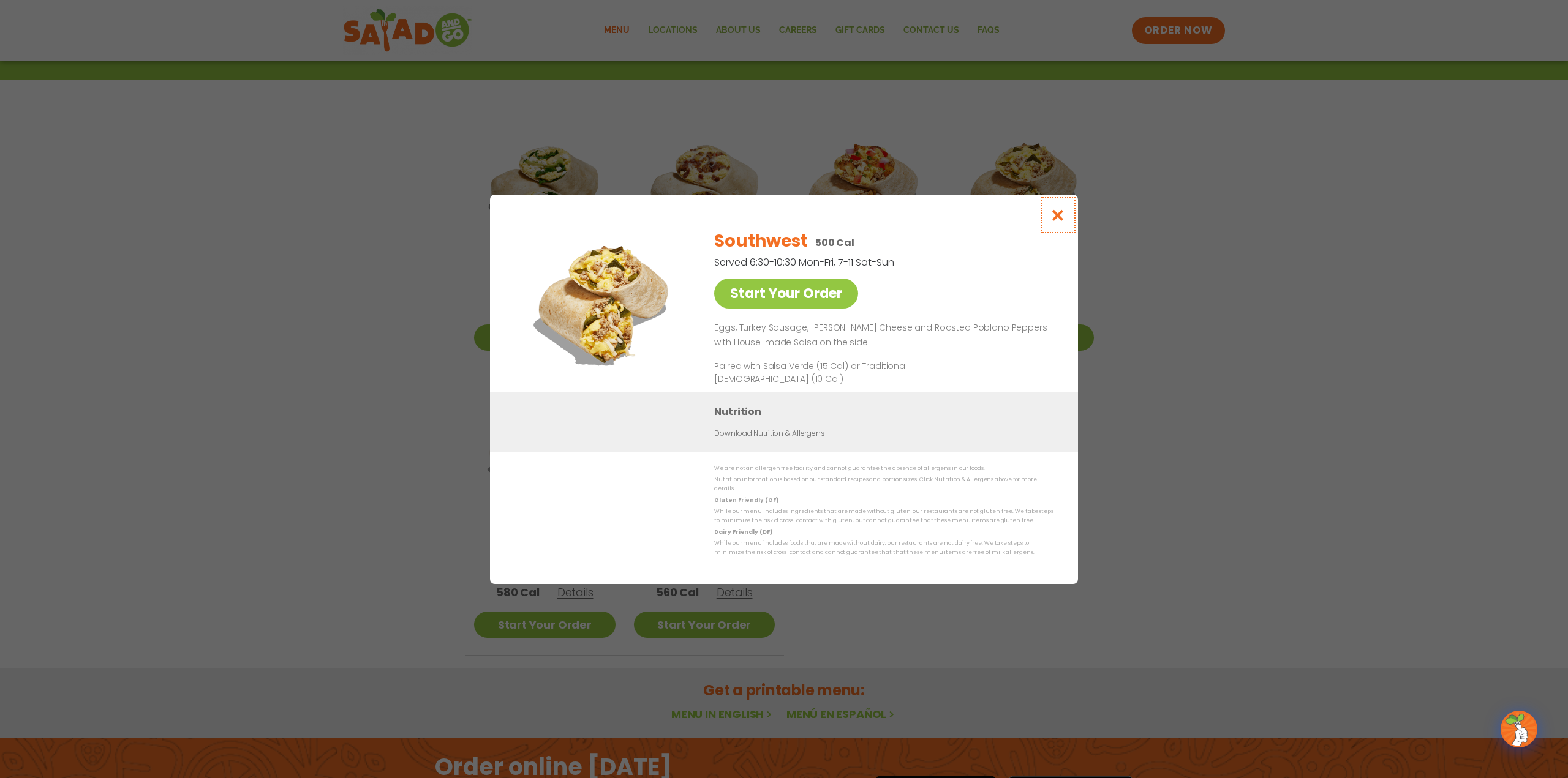
click at [1054, 219] on icon "Close modal" at bounding box center [1058, 215] width 15 height 13
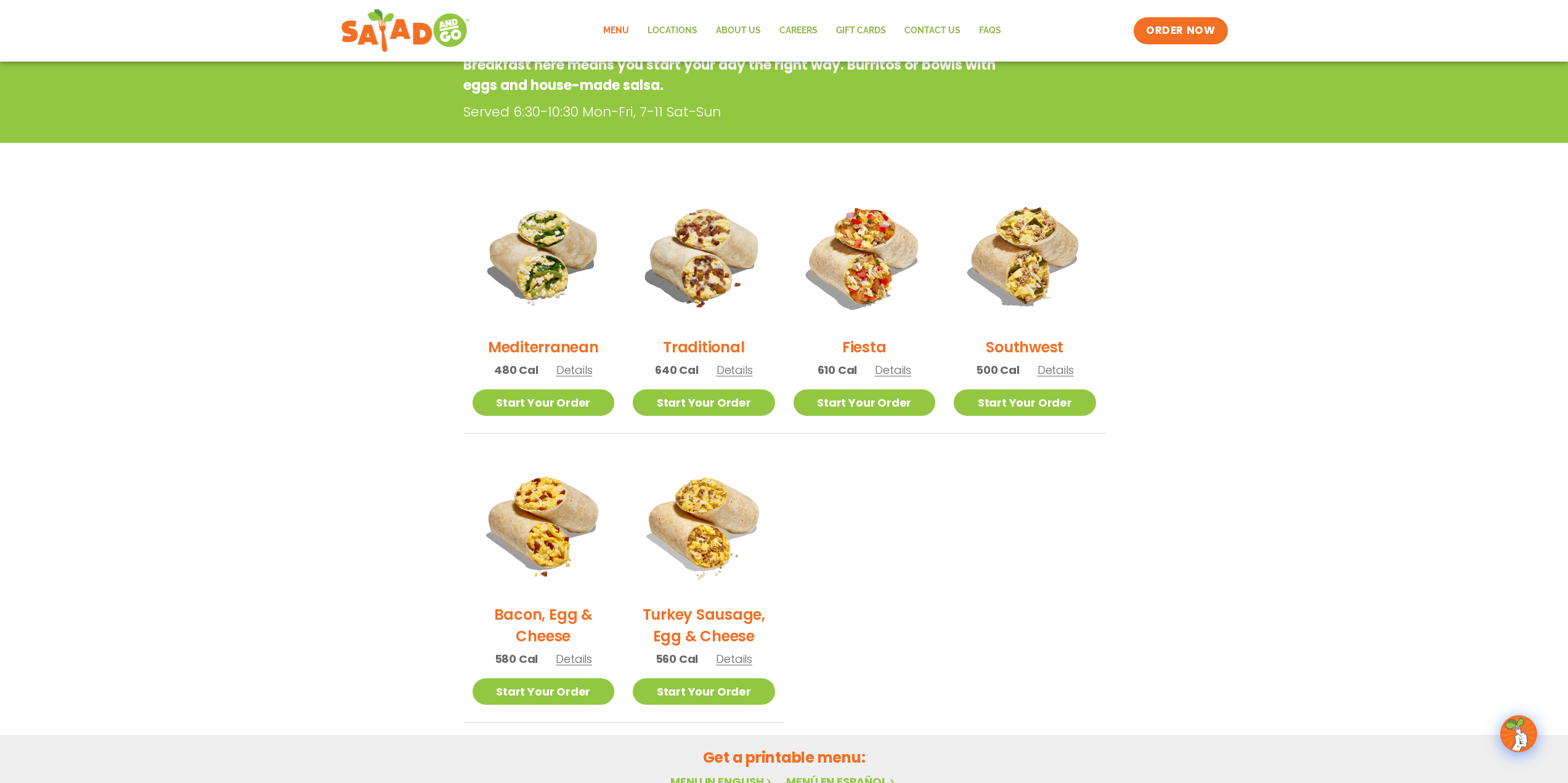
scroll to position [198, 0]
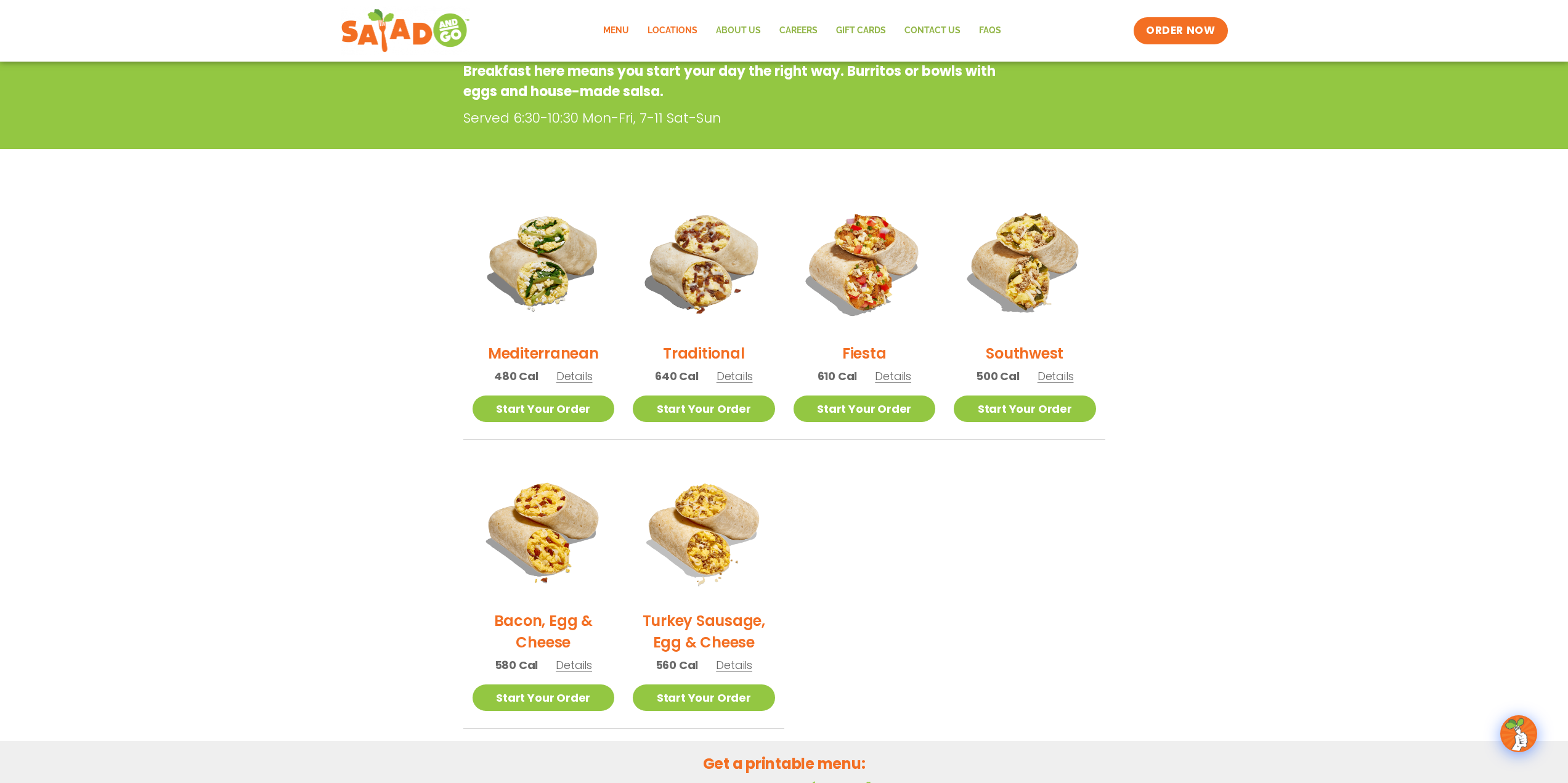
click at [680, 35] on link "Locations" at bounding box center [673, 31] width 69 height 28
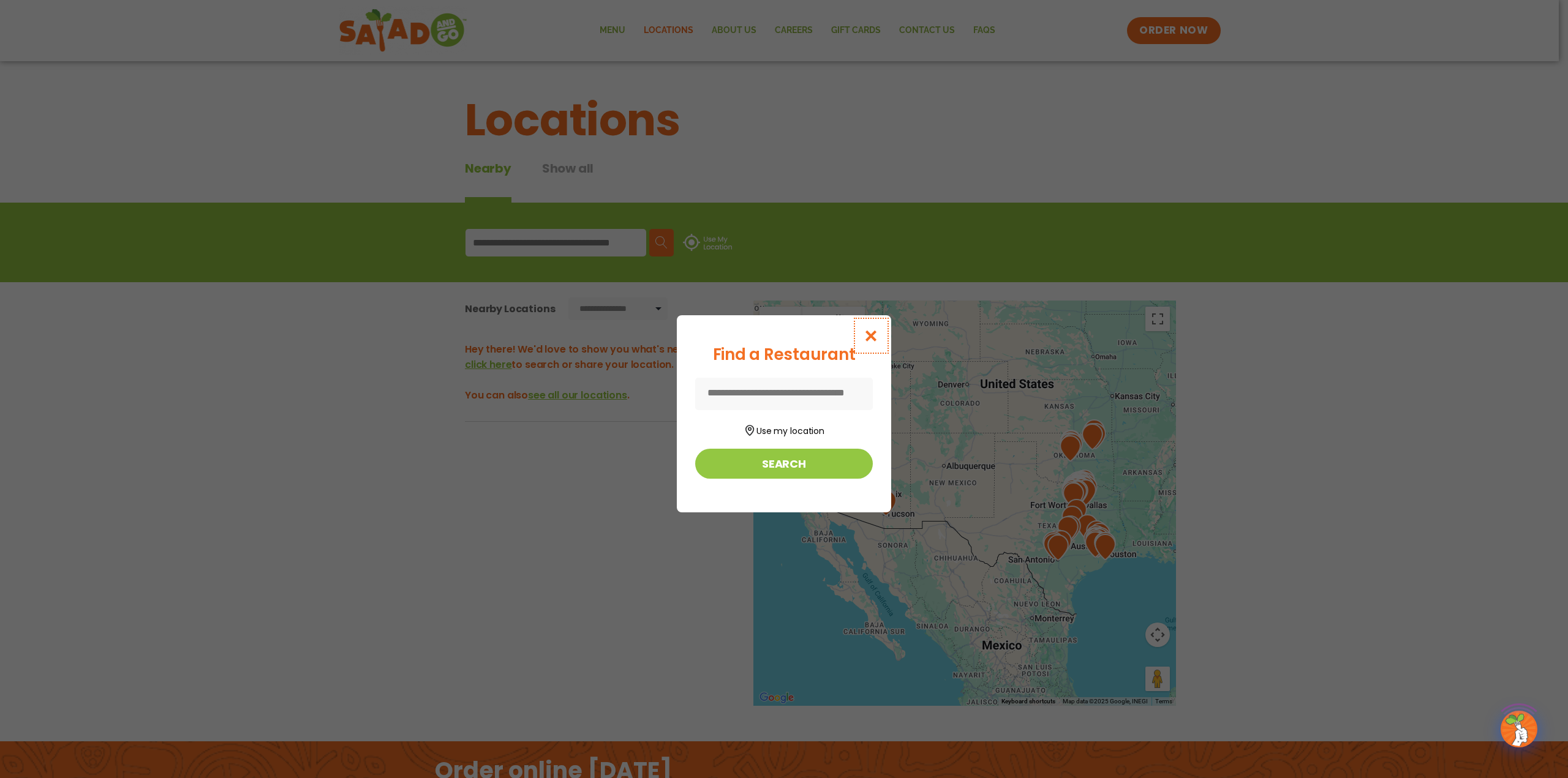
click at [869, 336] on icon "Close modal" at bounding box center [872, 336] width 15 height 13
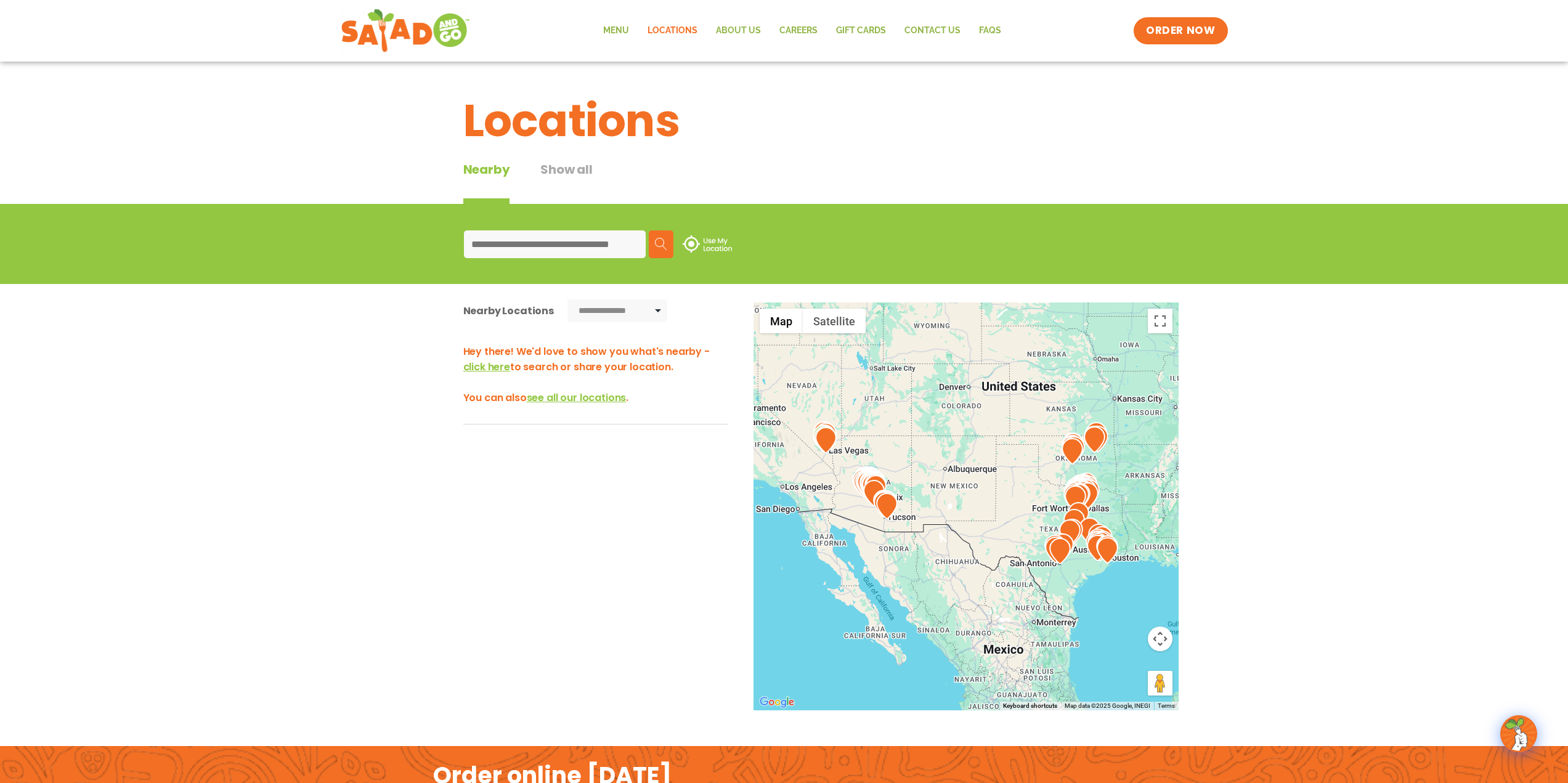
click at [504, 243] on input at bounding box center [554, 244] width 182 height 28
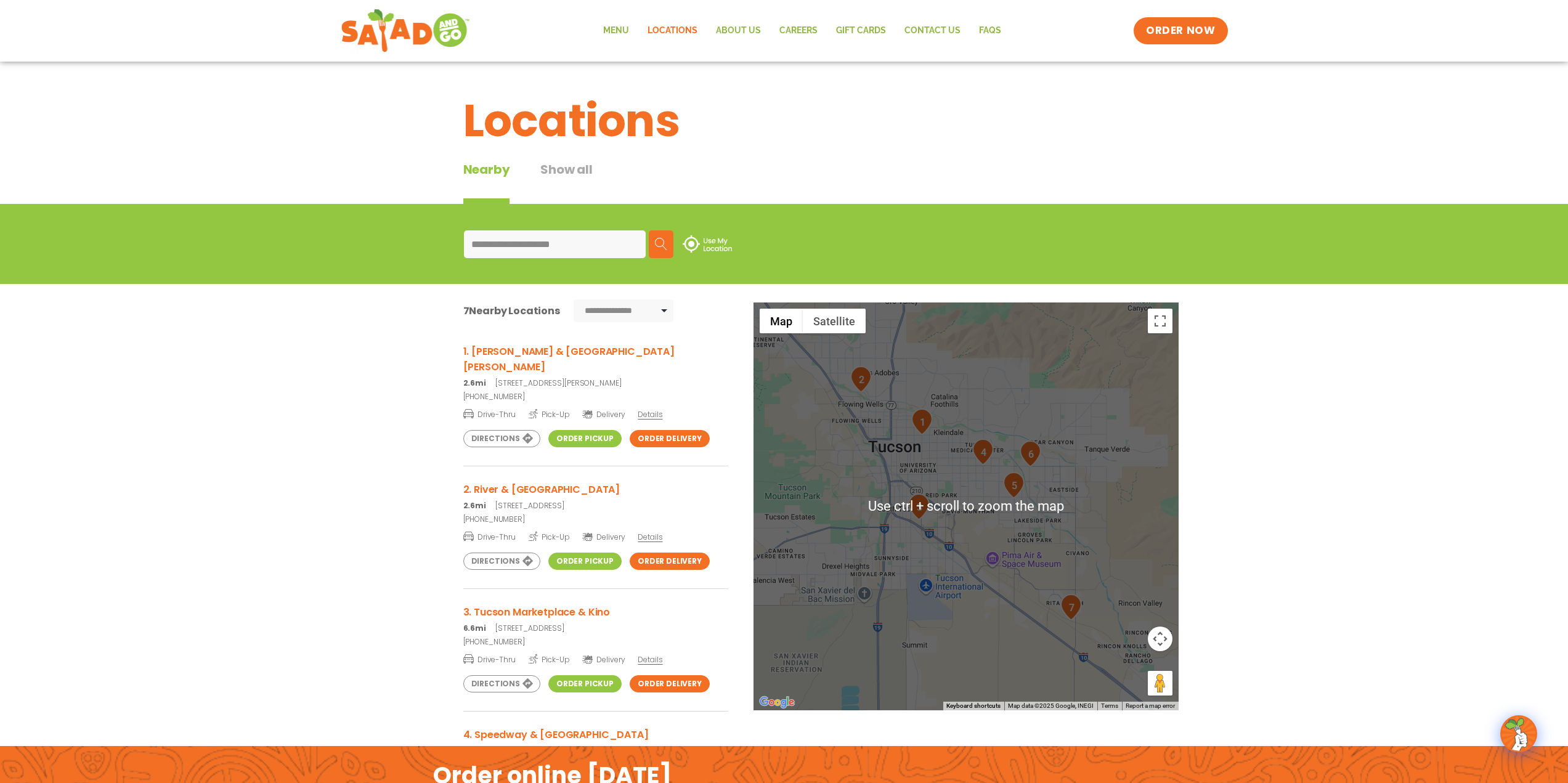
scroll to position [62, 0]
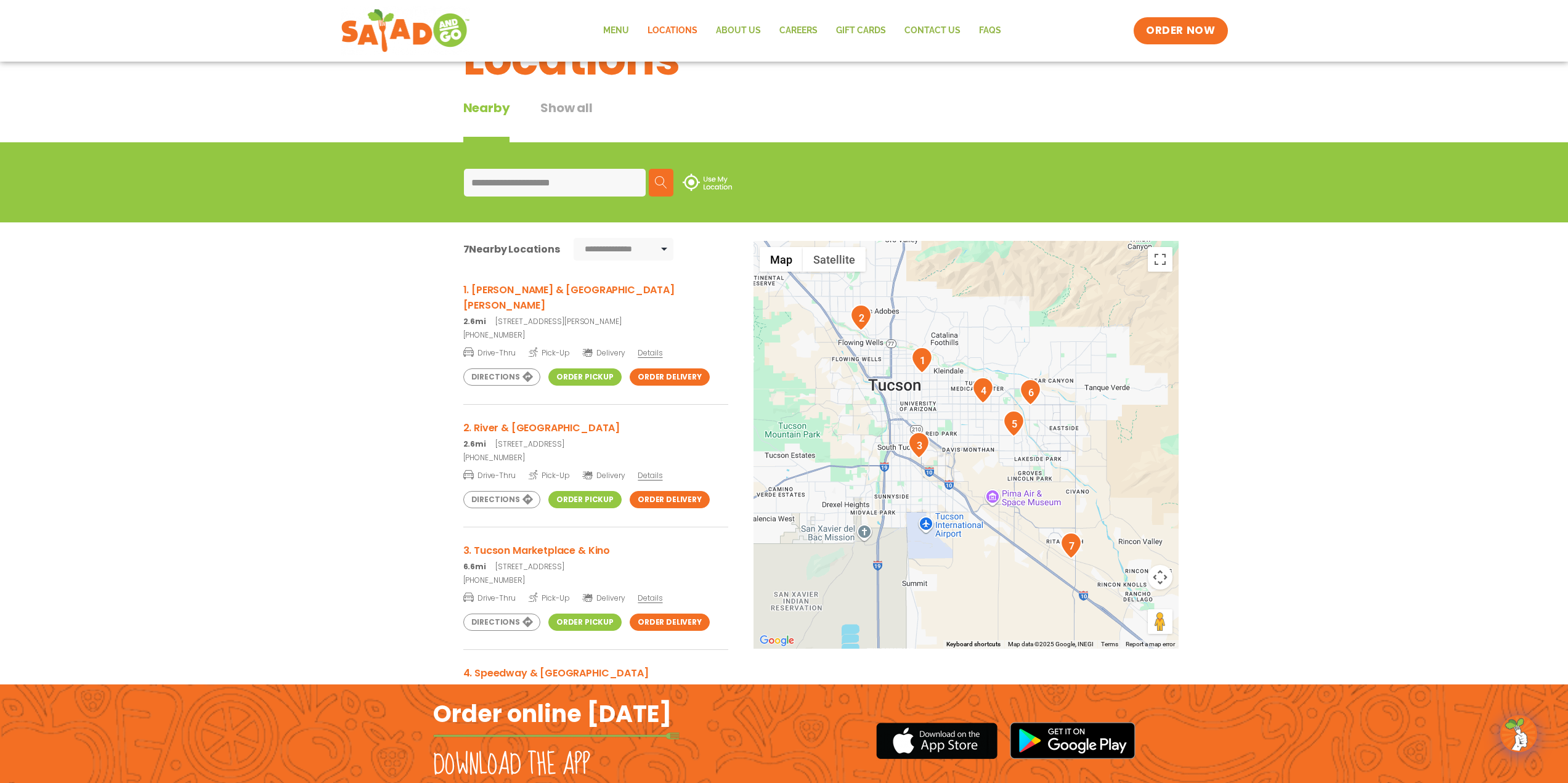
type input "**********"
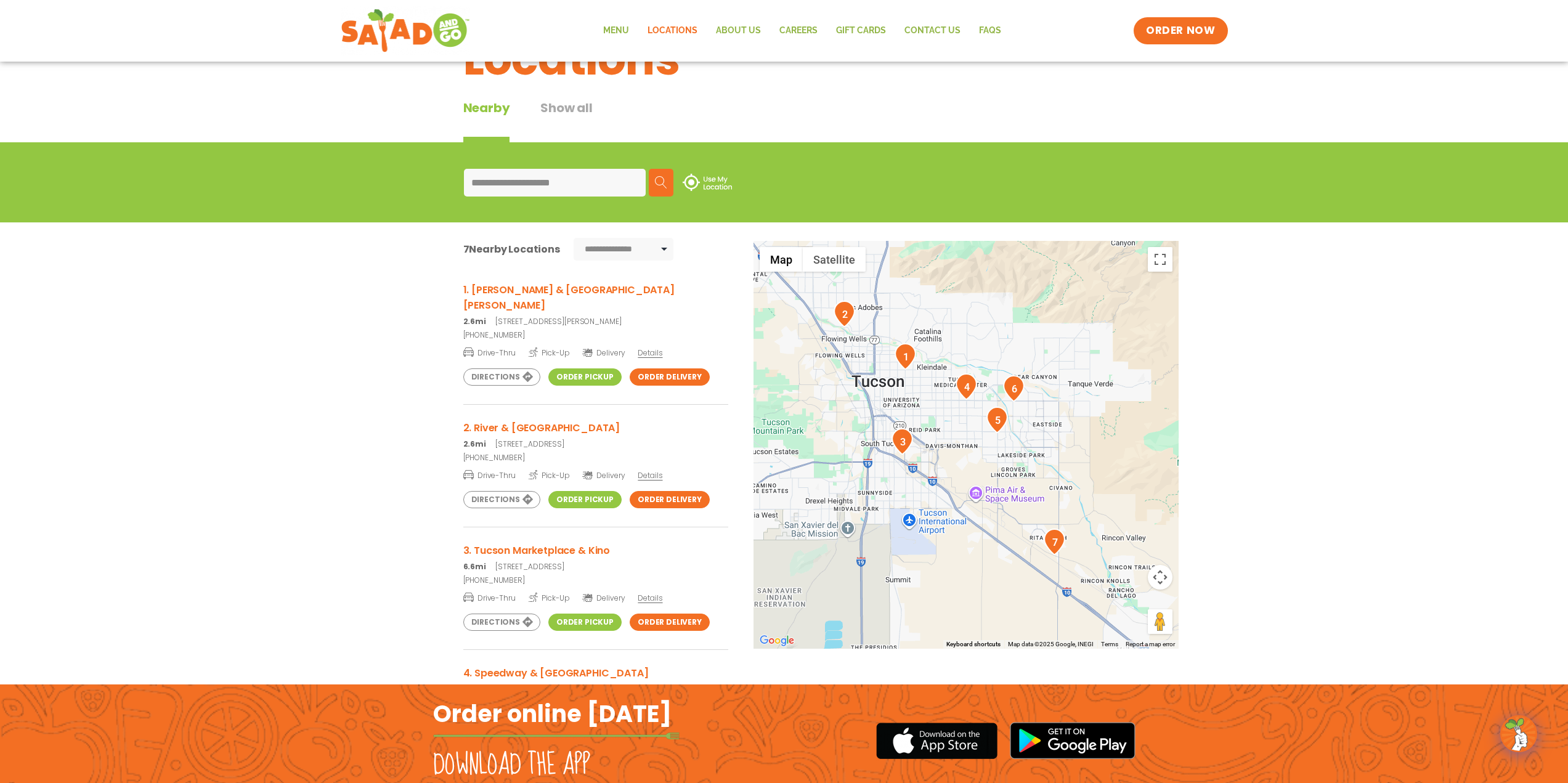
drag, startPoint x: 883, startPoint y: 417, endPoint x: 866, endPoint y: 425, distance: 18.8
click at [866, 425] on div at bounding box center [966, 445] width 425 height 408
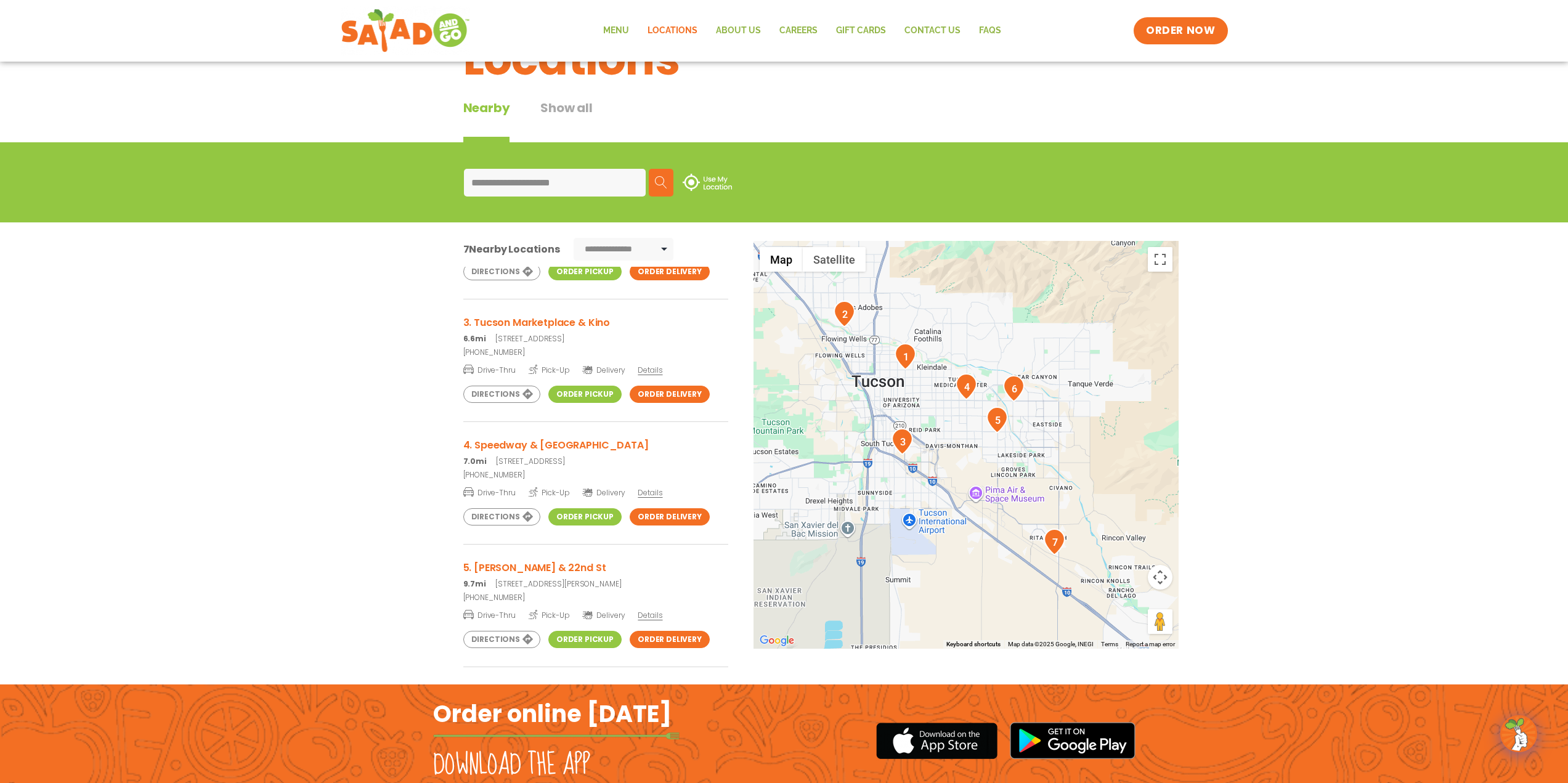
scroll to position [308, 0]
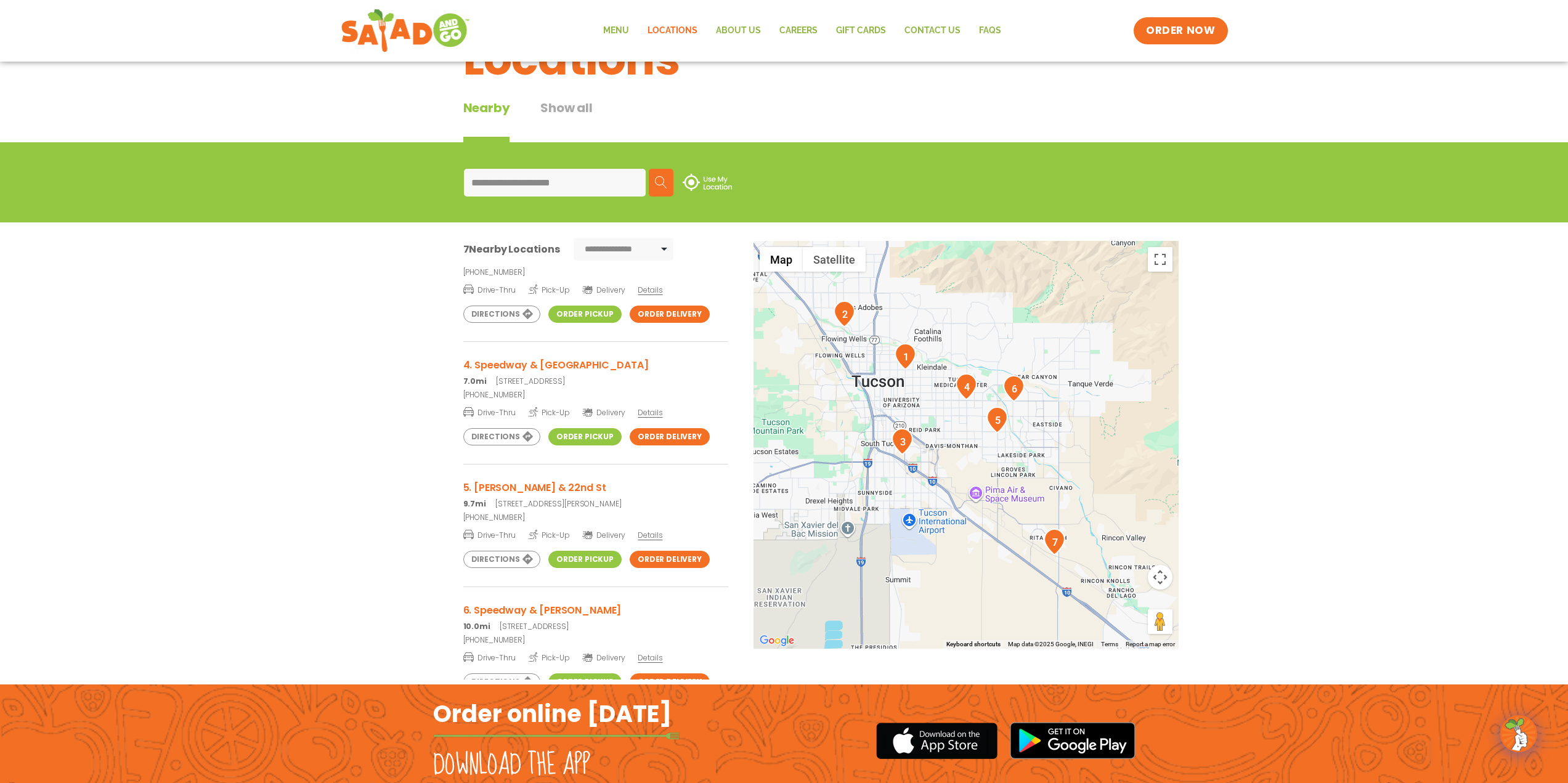
click at [994, 417] on img "5" at bounding box center [997, 419] width 21 height 26
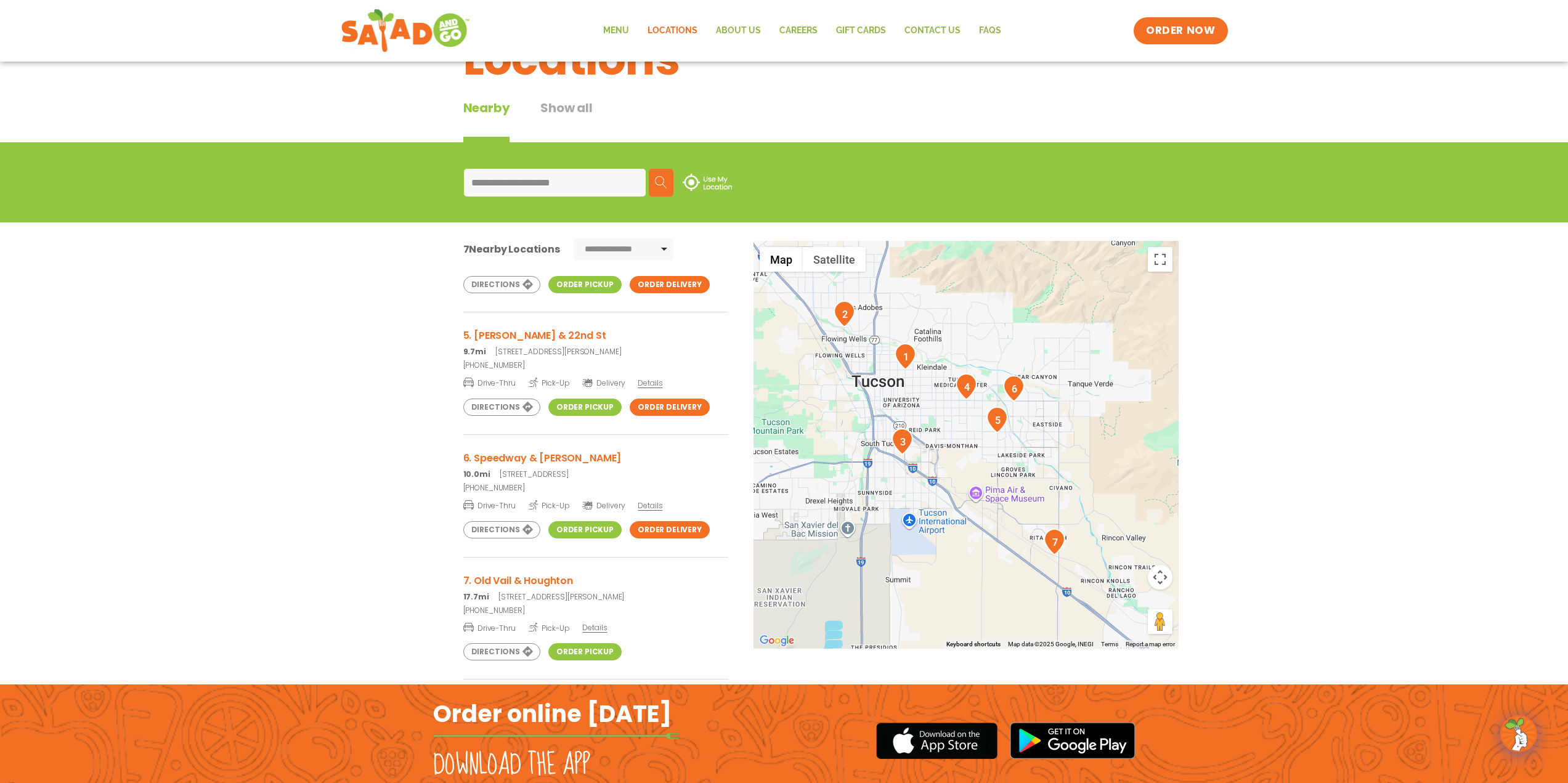
click at [968, 385] on img "4" at bounding box center [966, 386] width 21 height 26
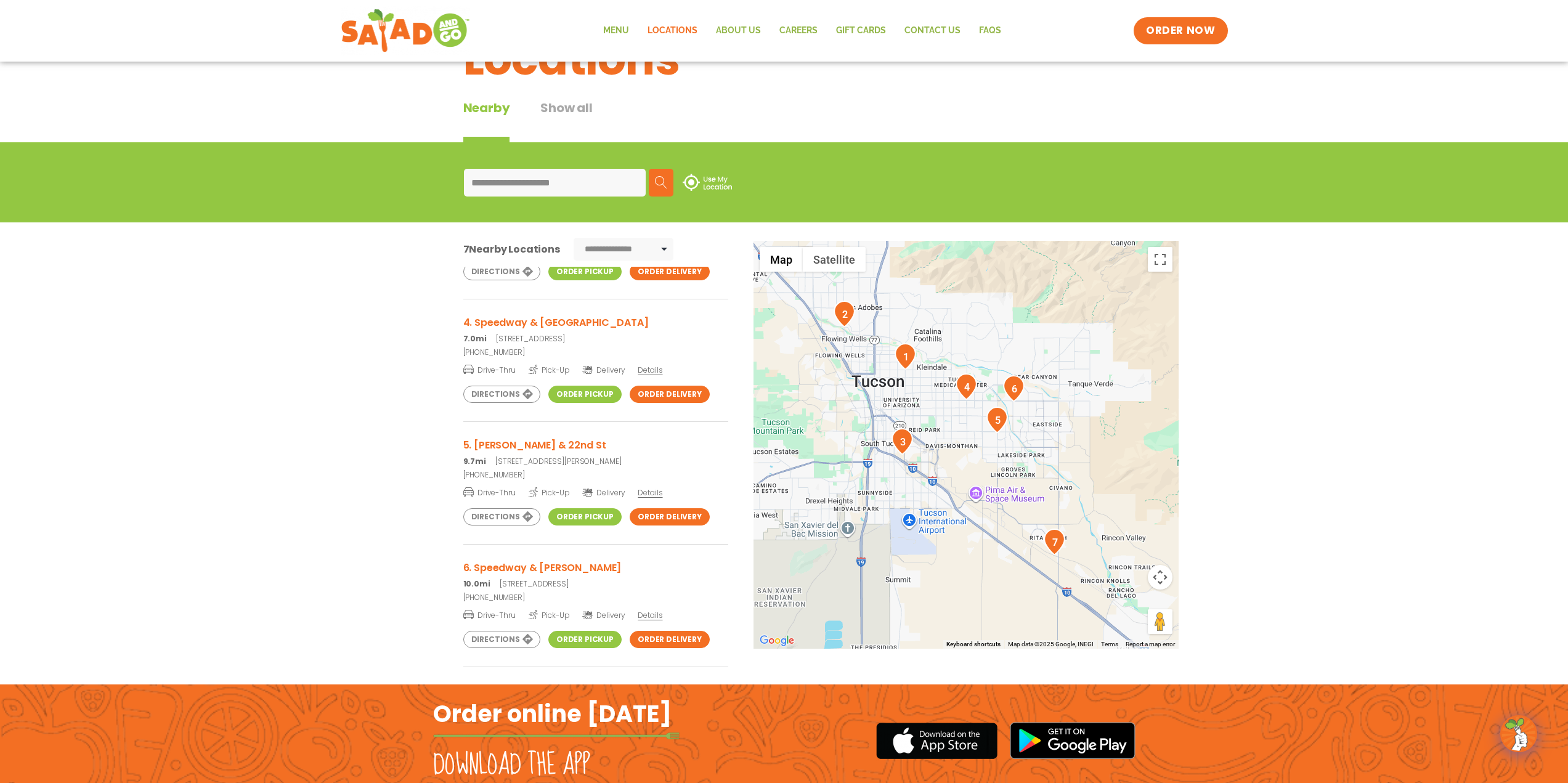
click at [1014, 388] on img "6" at bounding box center [1014, 388] width 21 height 26
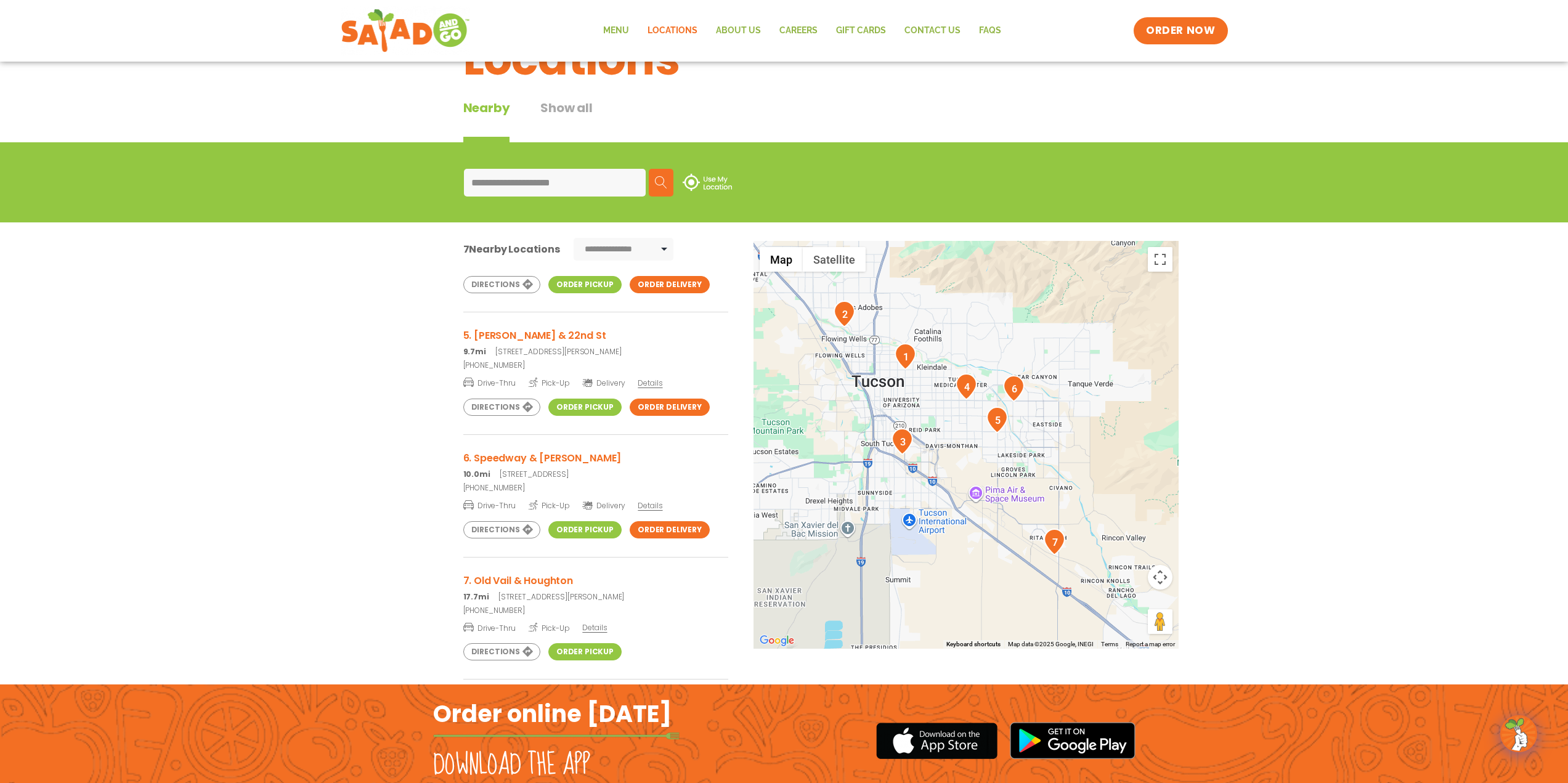
click at [1014, 388] on img "6" at bounding box center [1014, 388] width 21 height 26
click at [1059, 540] on img "7" at bounding box center [1055, 542] width 21 height 26
click at [902, 439] on img "3" at bounding box center [902, 441] width 21 height 26
